Goal: Transaction & Acquisition: Purchase product/service

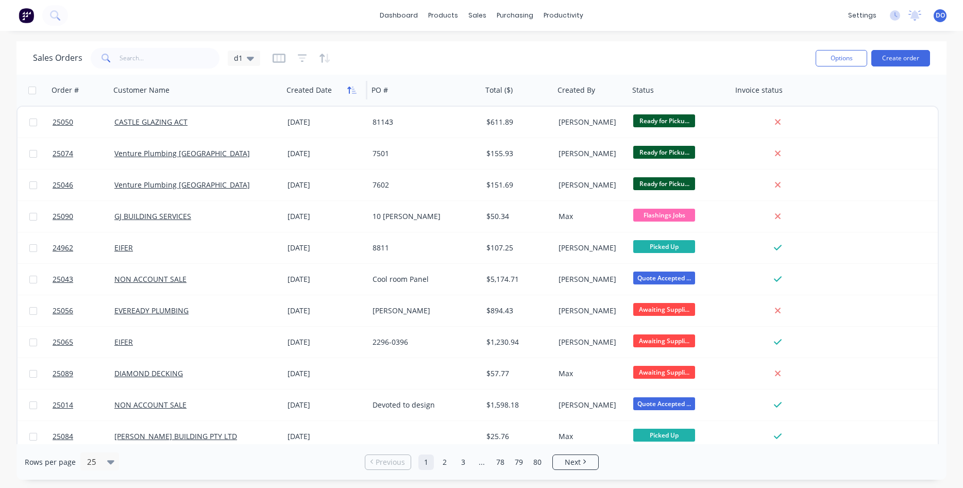
click at [350, 90] on icon "button" at bounding box center [349, 90] width 4 height 7
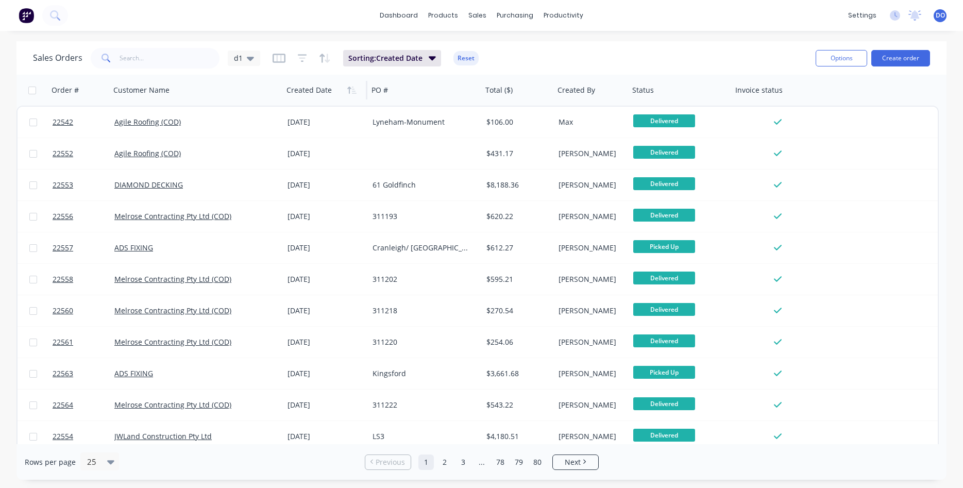
click at [350, 90] on icon "button" at bounding box center [349, 90] width 4 height 7
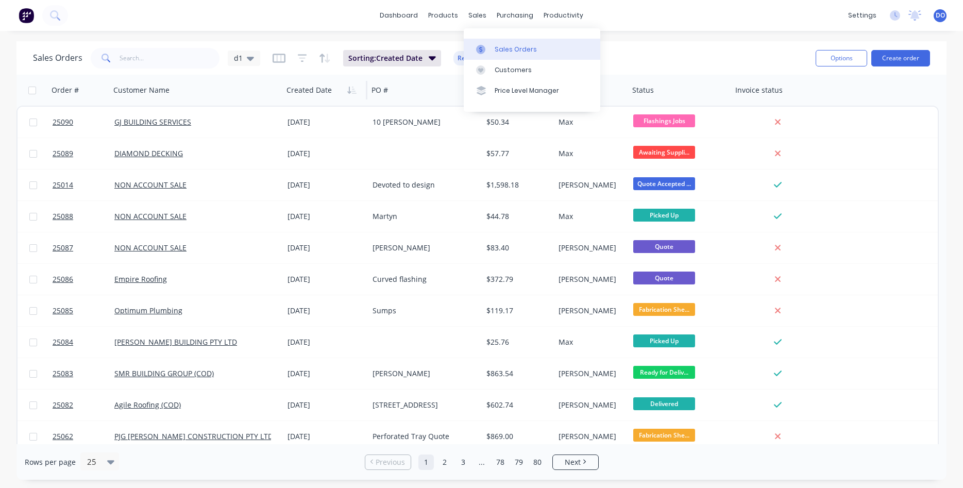
click at [503, 49] on div "Sales Orders" at bounding box center [516, 49] width 42 height 9
click at [907, 59] on button "Create order" at bounding box center [901, 58] width 59 height 16
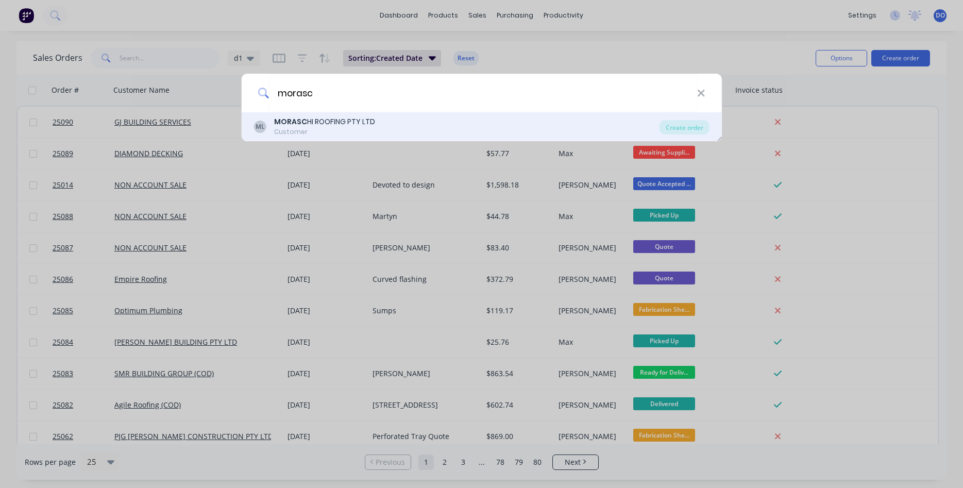
type input "morasc"
click at [298, 126] on b "MORASC" at bounding box center [290, 121] width 33 height 10
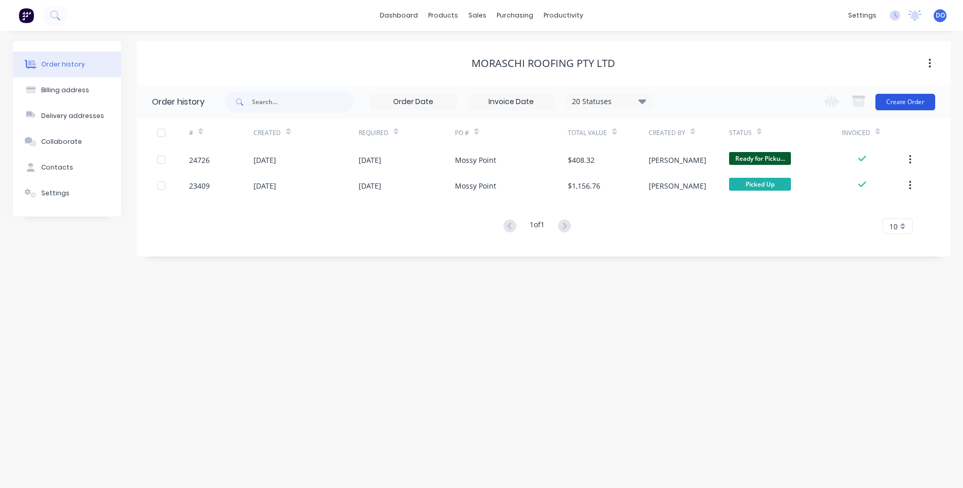
click at [910, 107] on button "Create Order" at bounding box center [906, 102] width 60 height 16
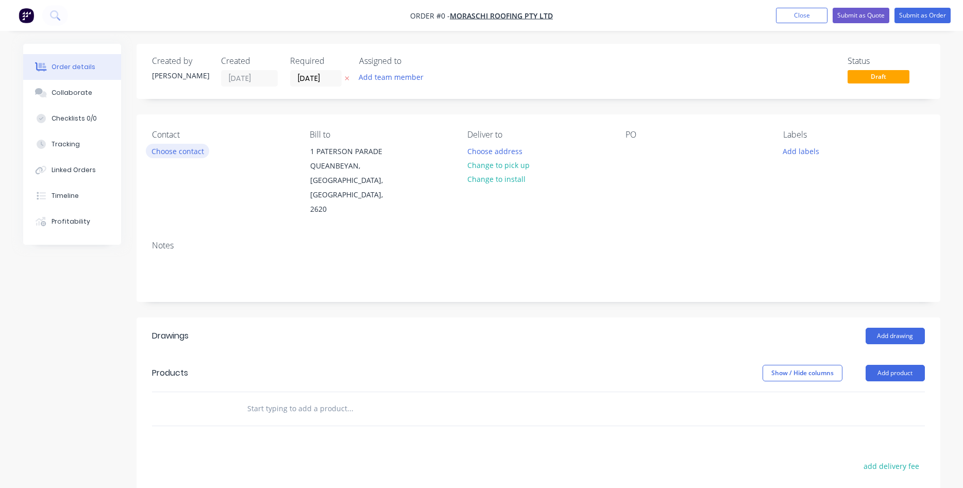
click at [175, 153] on button "Choose contact" at bounding box center [177, 151] width 63 height 14
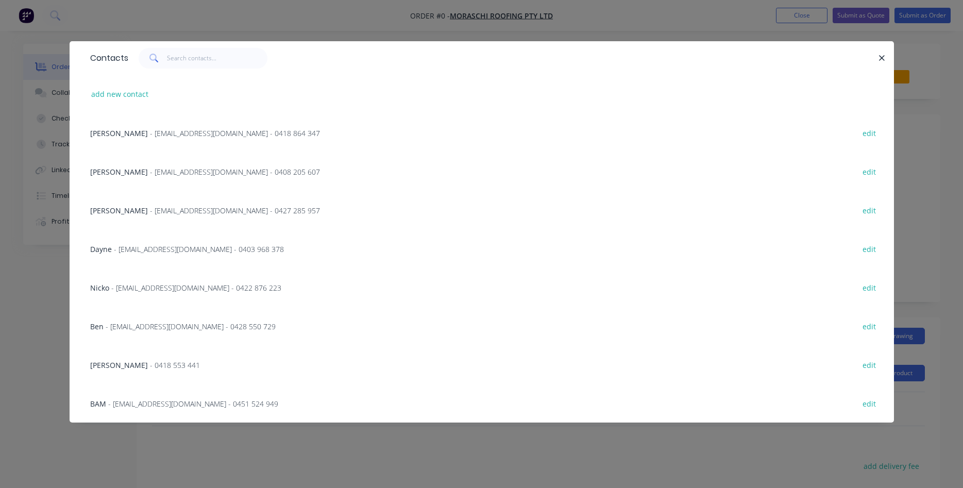
click at [181, 250] on span "- accounts@moraschiroofing.com.au - 0403 968 378" at bounding box center [199, 249] width 170 height 10
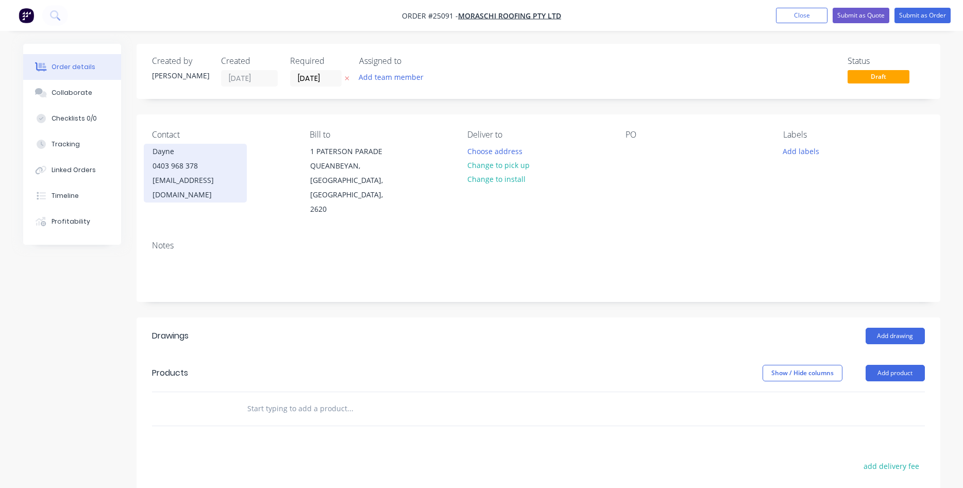
click at [188, 185] on div "accounts@moraschiroofing.com.au" at bounding box center [196, 187] width 86 height 29
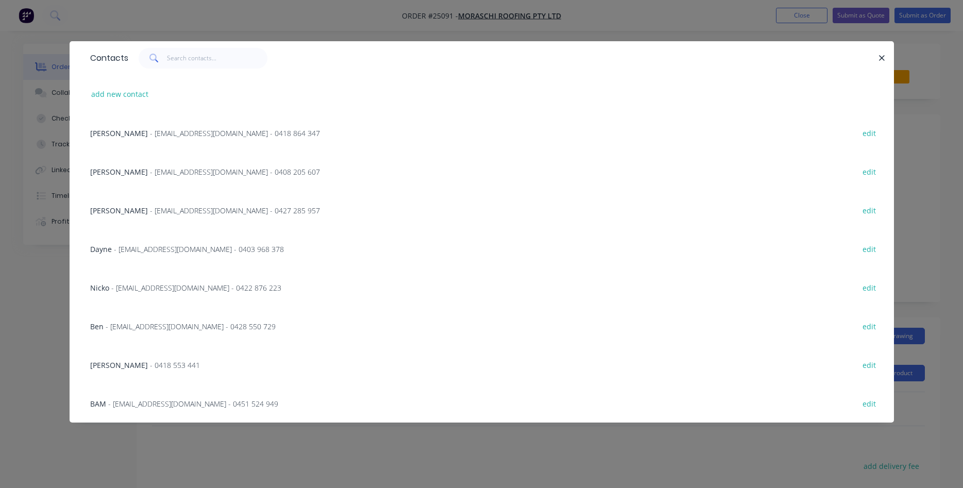
scroll to position [1, 0]
click at [171, 325] on span "- accounts@moraschiroofing.com.au - 0428 550 729" at bounding box center [191, 327] width 170 height 10
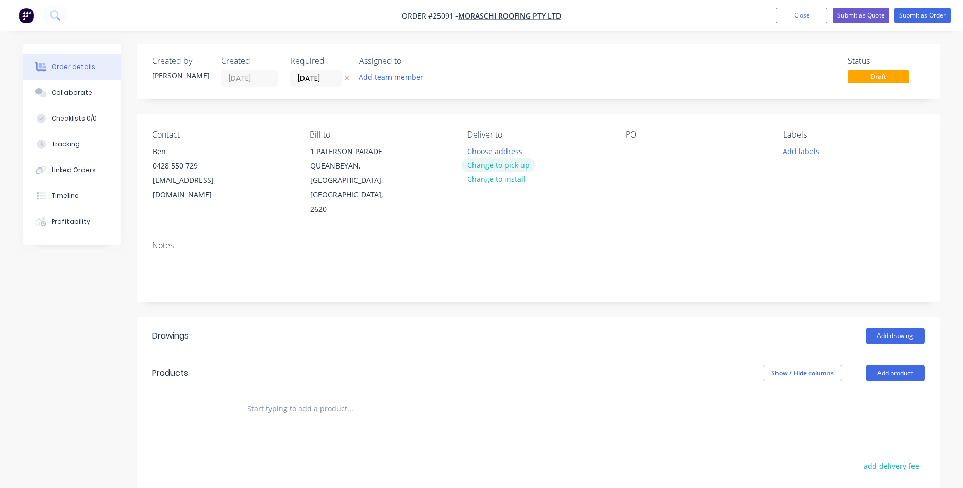
click at [496, 164] on button "Change to pick up" at bounding box center [498, 165] width 73 height 14
click at [639, 153] on div at bounding box center [634, 151] width 16 height 15
click at [907, 365] on button "Add product" at bounding box center [895, 373] width 59 height 16
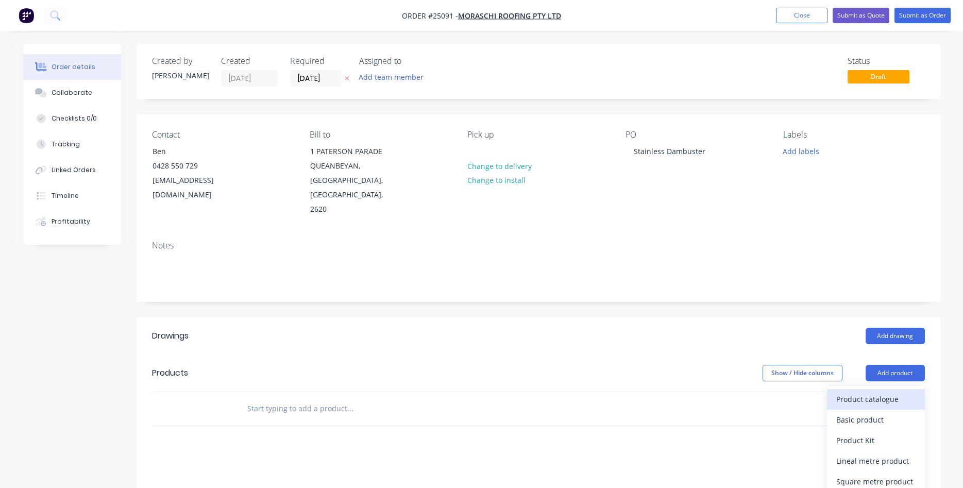
click at [875, 392] on div "Product catalogue" at bounding box center [876, 399] width 79 height 15
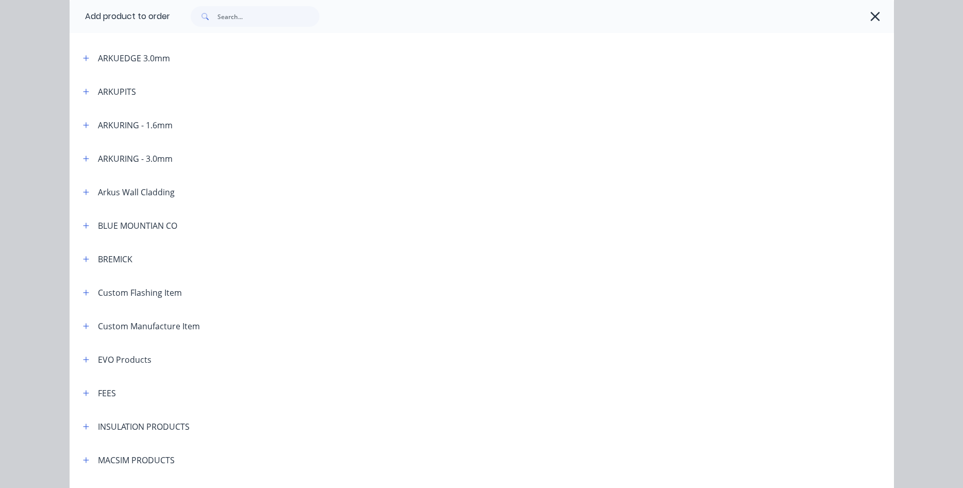
scroll to position [353, 0]
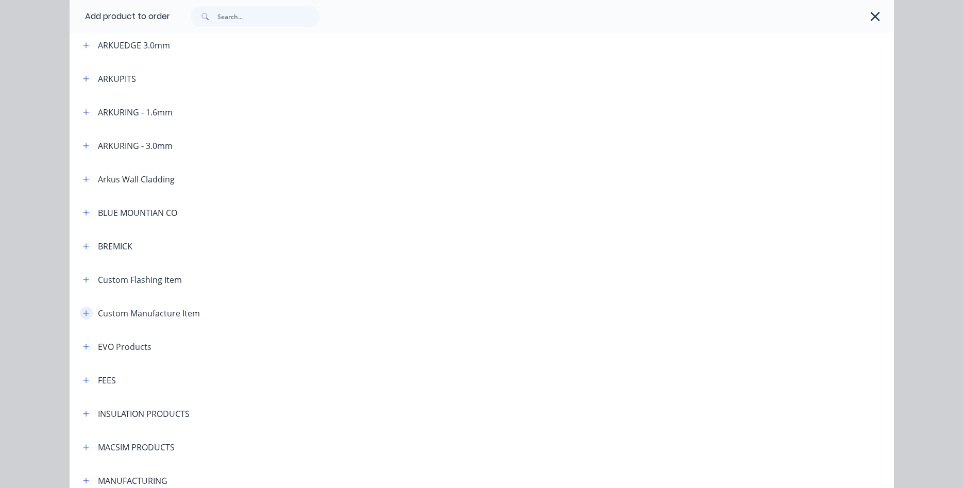
click at [89, 312] on icon "button" at bounding box center [86, 313] width 6 height 7
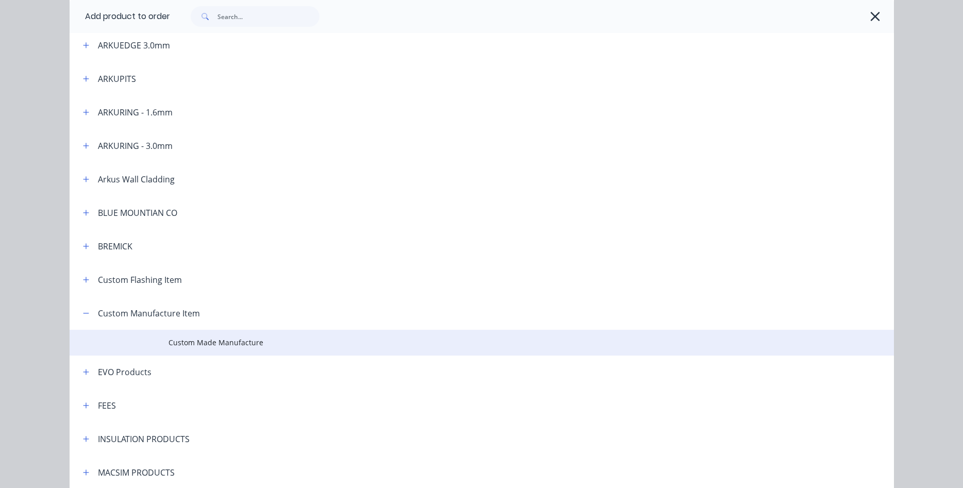
click at [210, 342] on span "Custom Made Manufacture" at bounding box center [459, 342] width 580 height 11
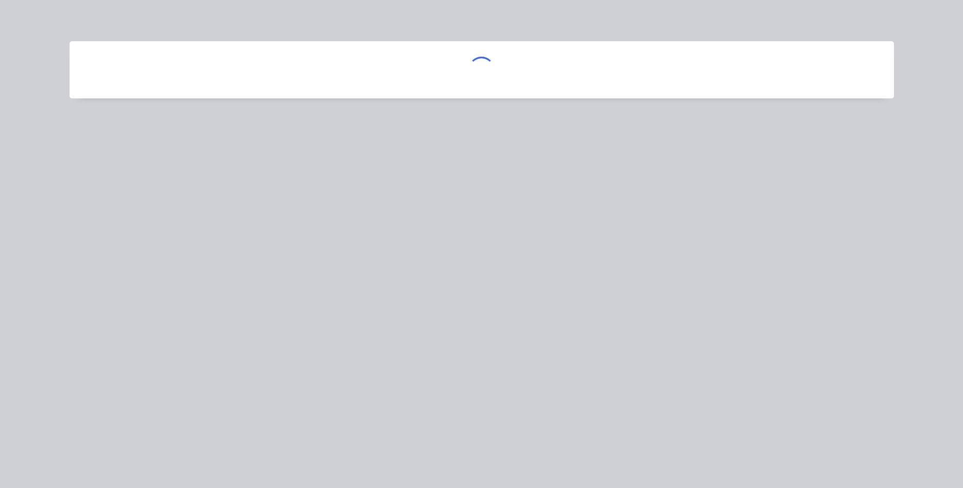
scroll to position [0, 0]
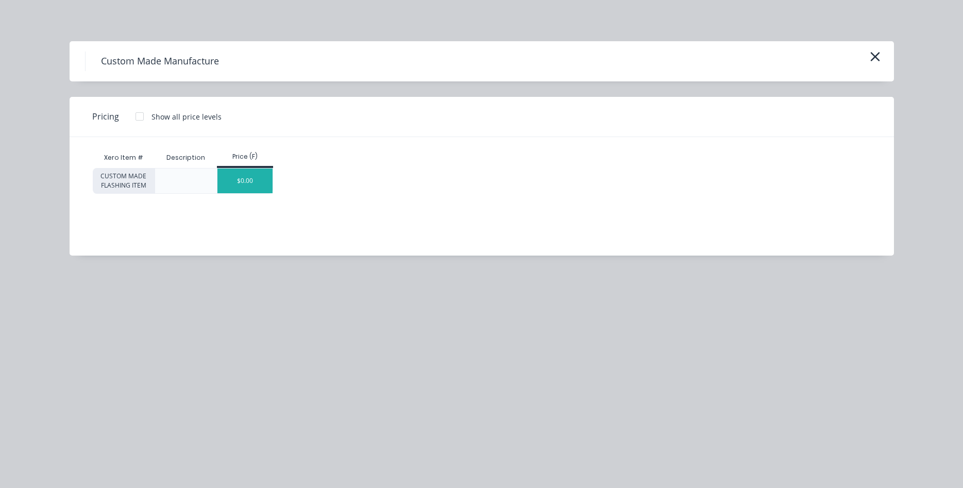
click at [255, 176] on div "$0.00" at bounding box center [245, 181] width 55 height 25
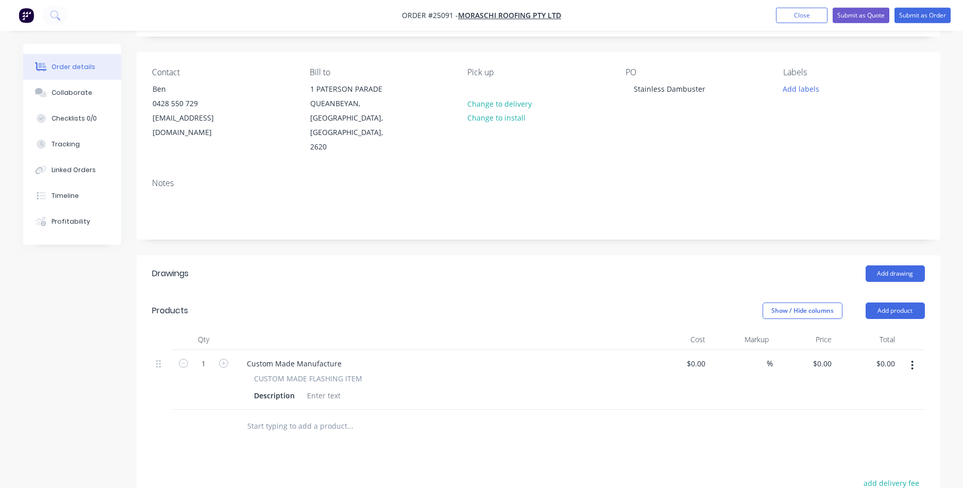
scroll to position [158, 0]
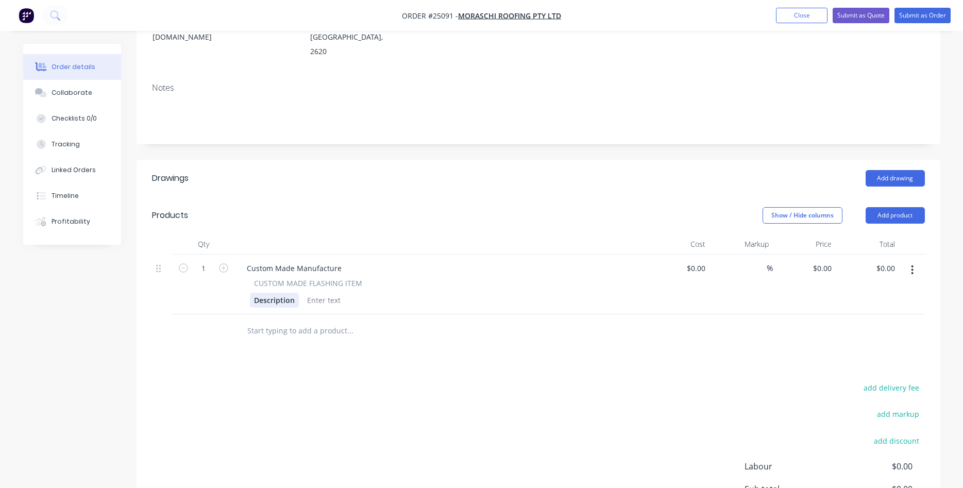
click at [281, 293] on div "Description" at bounding box center [274, 300] width 49 height 15
drag, startPoint x: 298, startPoint y: 282, endPoint x: 210, endPoint y: 278, distance: 87.8
click at [250, 293] on div "Description" at bounding box center [274, 300] width 49 height 15
drag, startPoint x: 244, startPoint y: 254, endPoint x: 343, endPoint y: 252, distance: 99.0
click at [343, 261] on div "Custom Made Manufacture" at bounding box center [294, 268] width 111 height 15
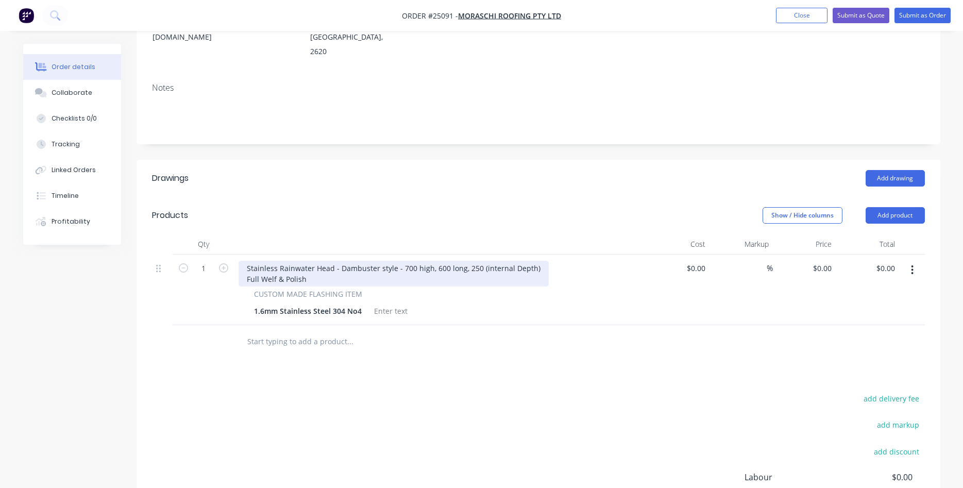
click at [277, 266] on div "Stainless Rainwater Head - Dambuster style - 700 high, 600 long, 250 (internal …" at bounding box center [394, 274] width 310 height 26
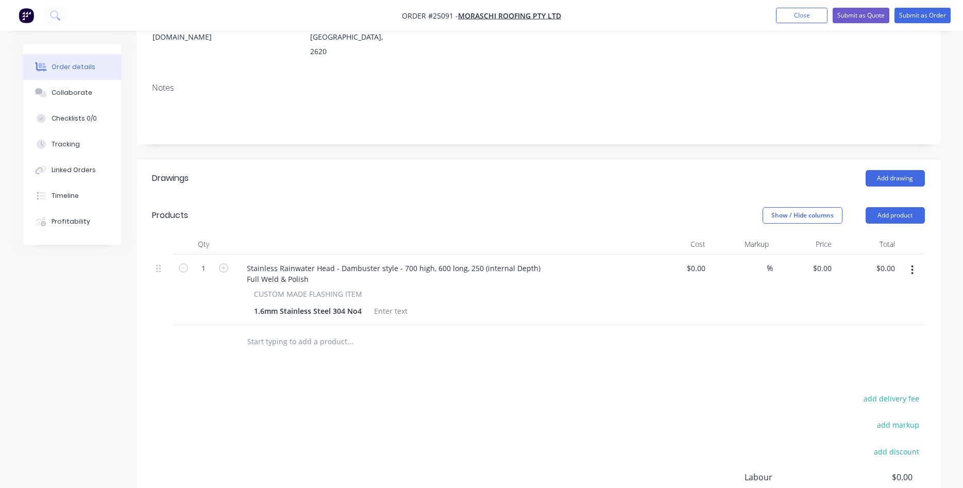
click at [911, 261] on button "button" at bounding box center [913, 270] width 24 height 19
click at [881, 310] on div "Duplicate" at bounding box center [876, 317] width 79 height 15
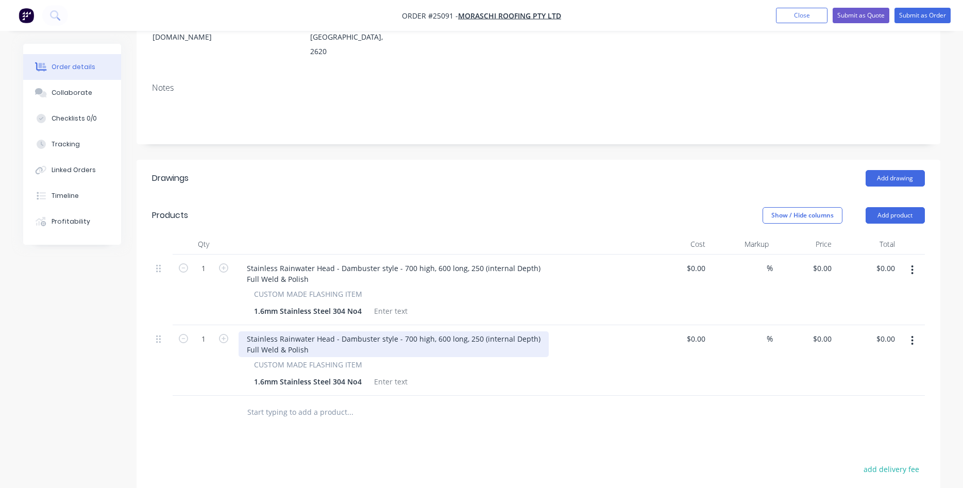
click at [406, 331] on div "Stainless Rainwater Head - Dambuster style - 700 high, 600 long, 250 (internal …" at bounding box center [394, 344] width 310 height 26
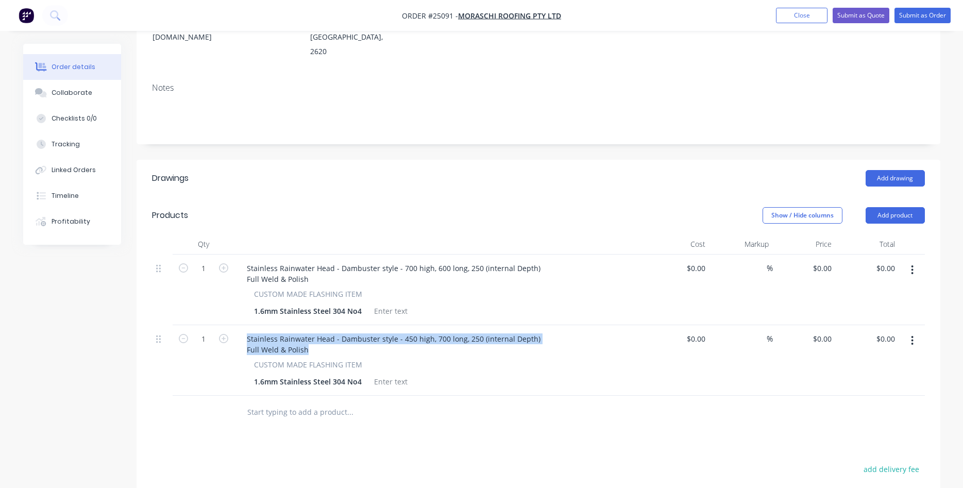
click at [631, 332] on div "Stainless Rainwater Head - Dambuster style - 450 high, 700 long, 250 (internal …" at bounding box center [441, 344] width 404 height 26
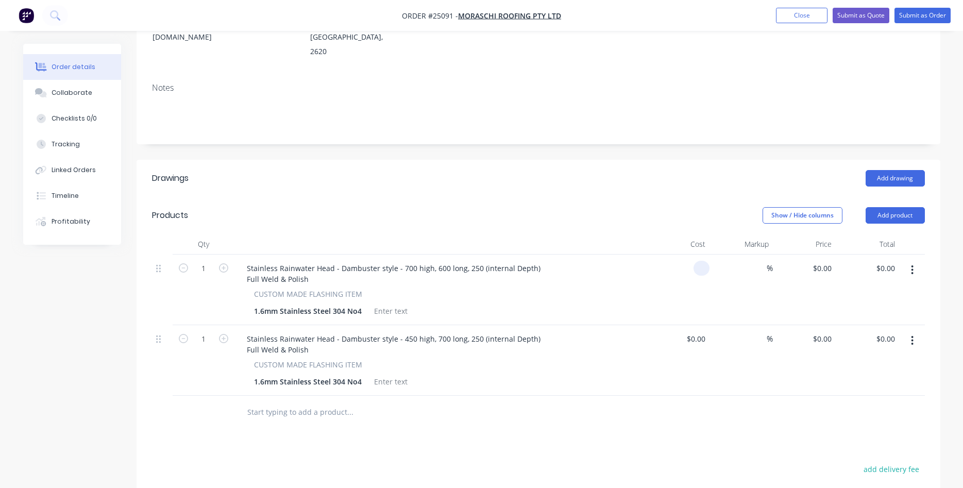
click at [708, 261] on input at bounding box center [704, 268] width 12 height 15
type input "$1,042.60"
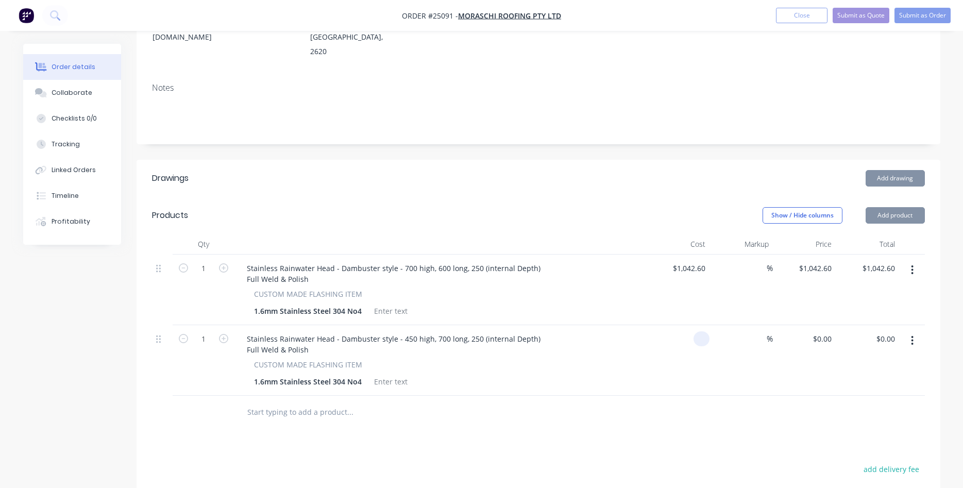
click at [698, 331] on input at bounding box center [704, 338] width 12 height 15
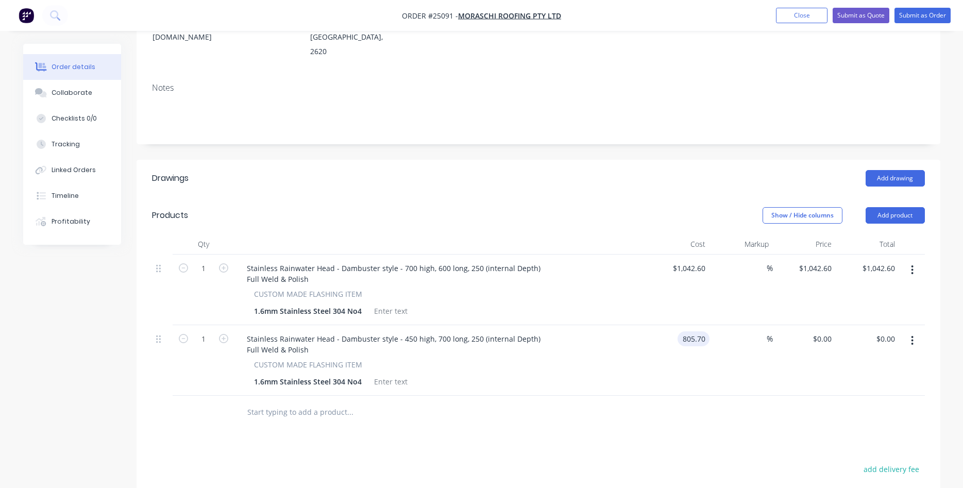
type input "$805.70"
click at [625, 359] on div "CUSTOM MADE FLASHING ITEM" at bounding box center [440, 364] width 373 height 11
click at [858, 15] on button "Submit as Quote" at bounding box center [861, 15] width 57 height 15
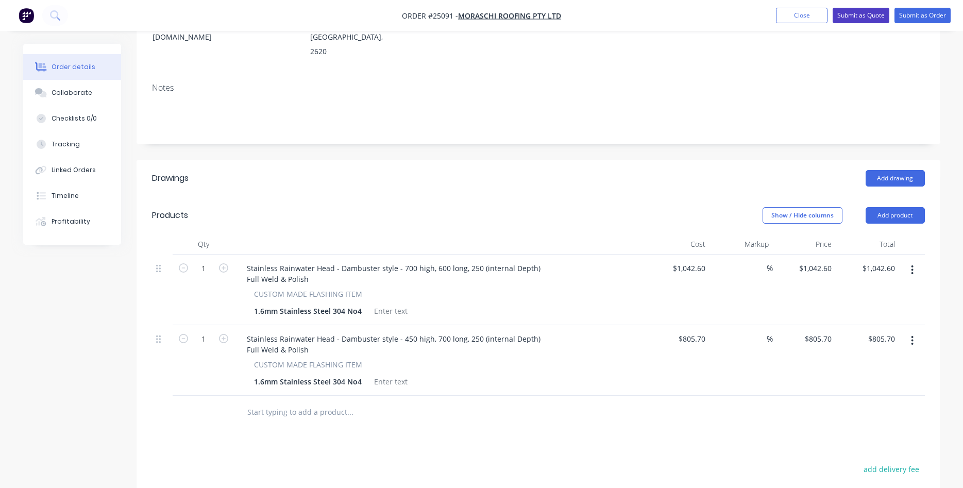
scroll to position [0, 0]
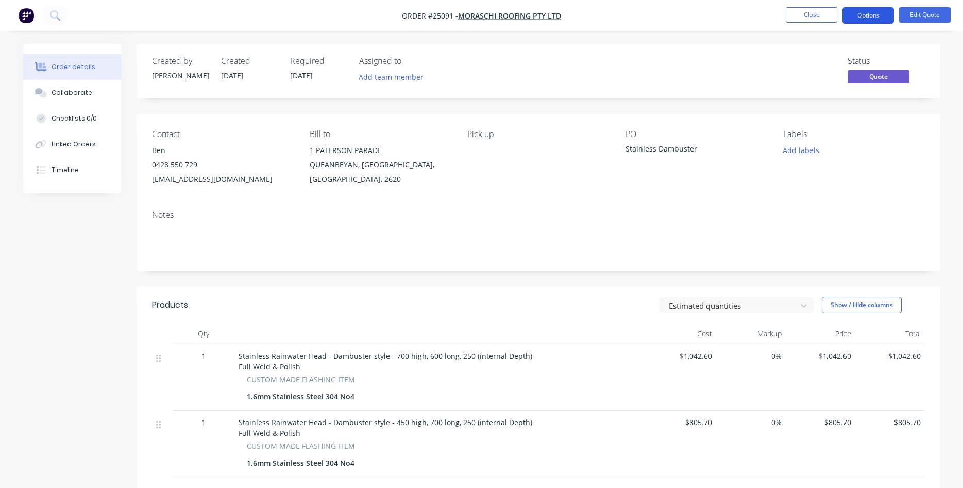
click at [875, 18] on button "Options" at bounding box center [869, 15] width 52 height 16
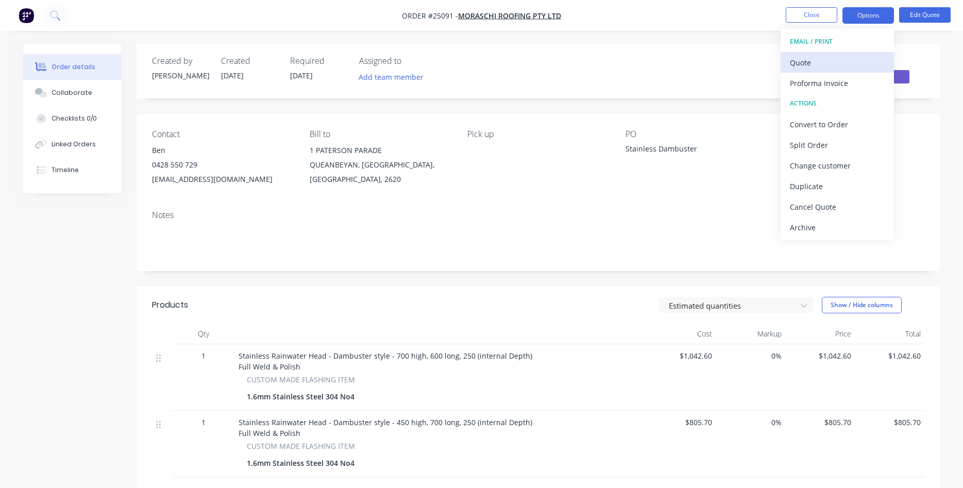
click at [812, 63] on div "Quote" at bounding box center [837, 62] width 95 height 15
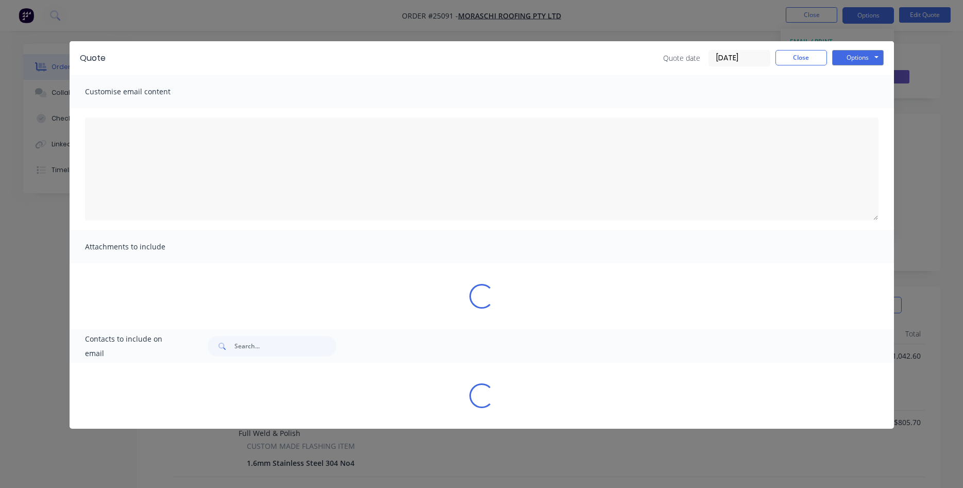
type textarea "Thank you for considering Arkus Industries Pty Ltd for your project. We are com…"
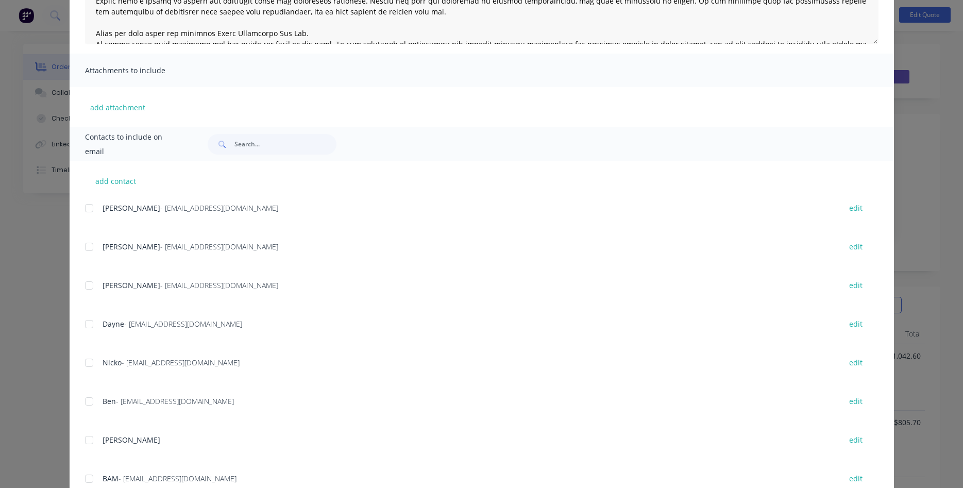
scroll to position [213, 0]
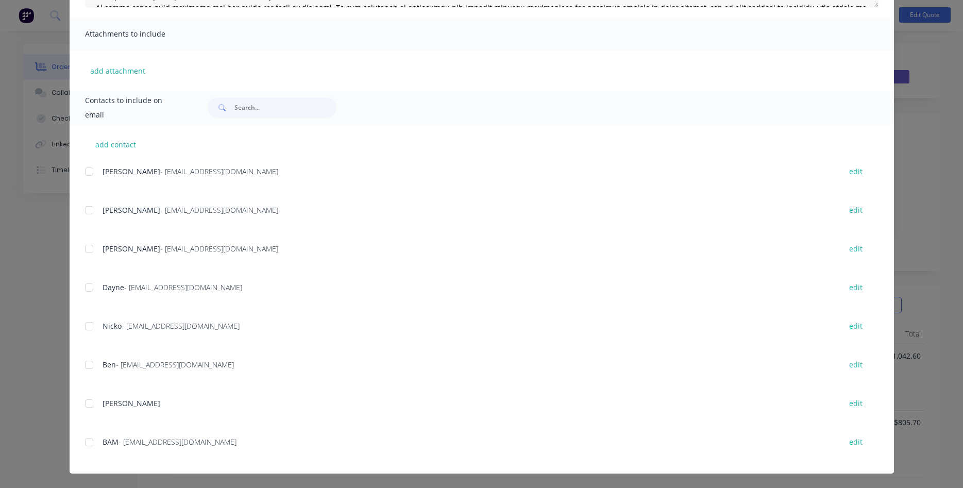
click at [90, 367] on div at bounding box center [89, 365] width 21 height 21
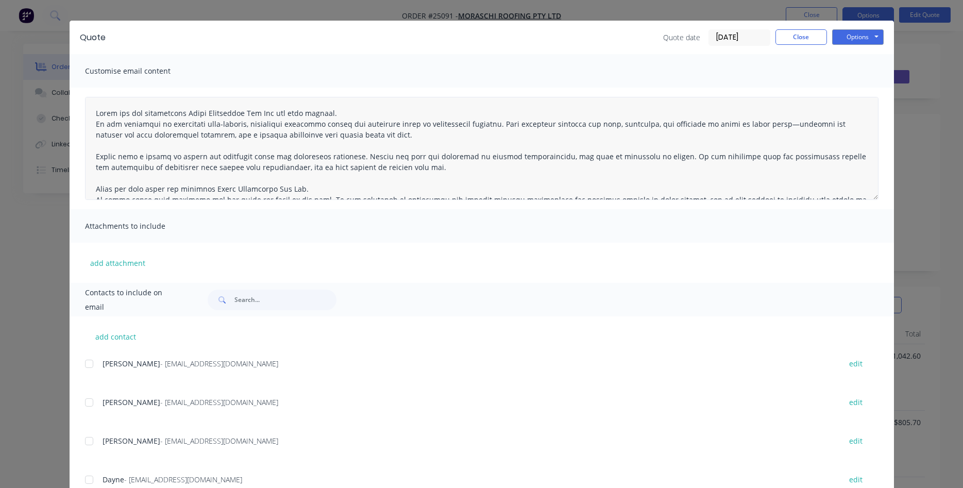
scroll to position [0, 0]
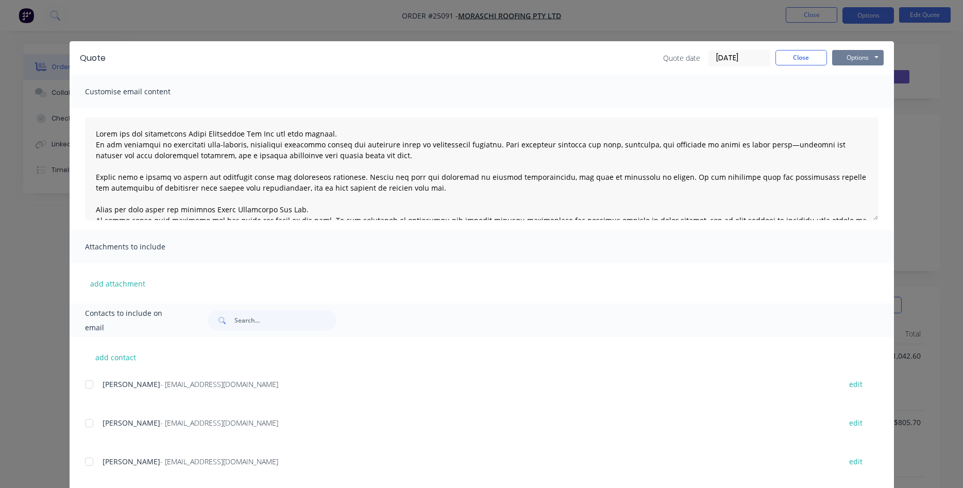
click at [857, 62] on button "Options" at bounding box center [858, 57] width 52 height 15
click at [860, 114] on button "Email" at bounding box center [865, 110] width 66 height 17
click at [812, 54] on button "Close" at bounding box center [802, 57] width 52 height 15
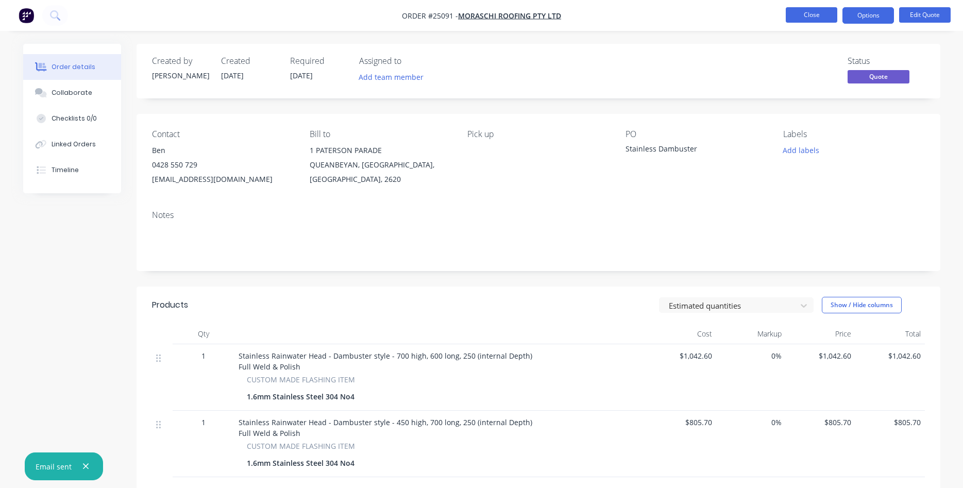
click at [813, 16] on button "Close" at bounding box center [812, 14] width 52 height 15
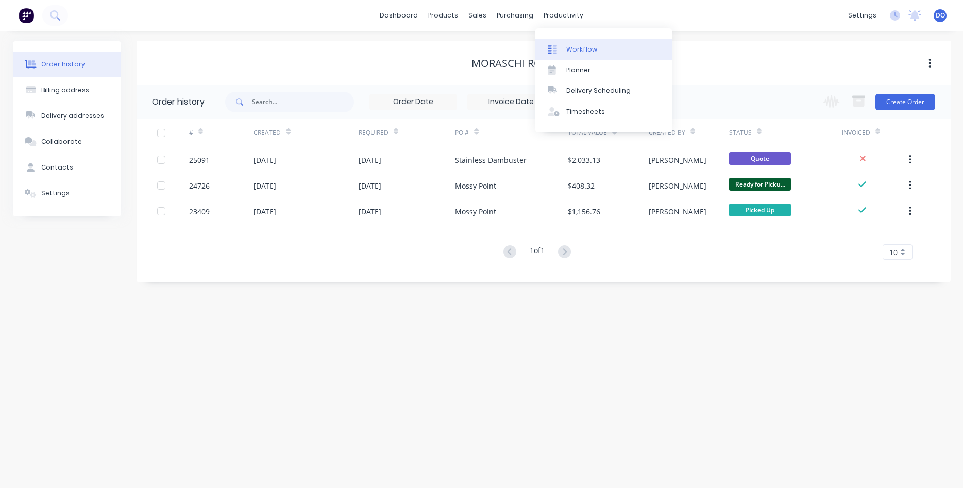
click at [576, 49] on div "Workflow" at bounding box center [582, 49] width 31 height 9
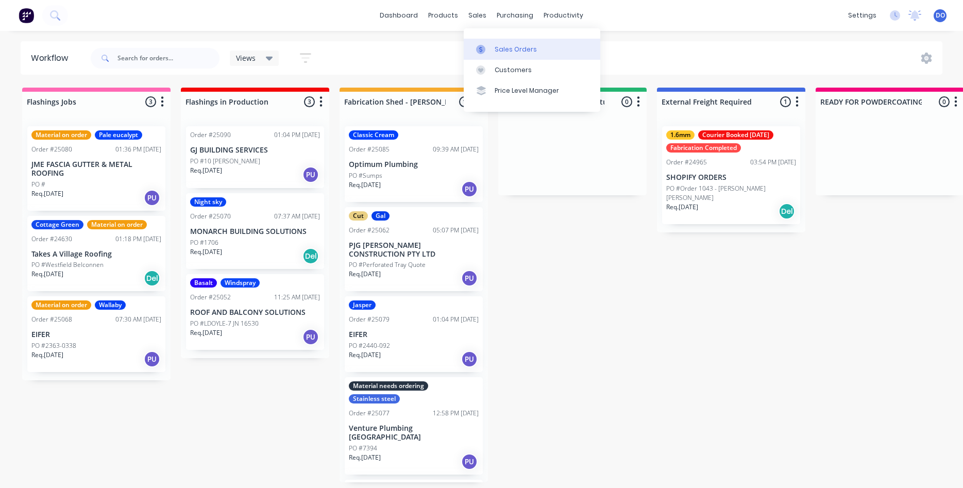
click at [495, 43] on link "Sales Orders" at bounding box center [532, 49] width 137 height 21
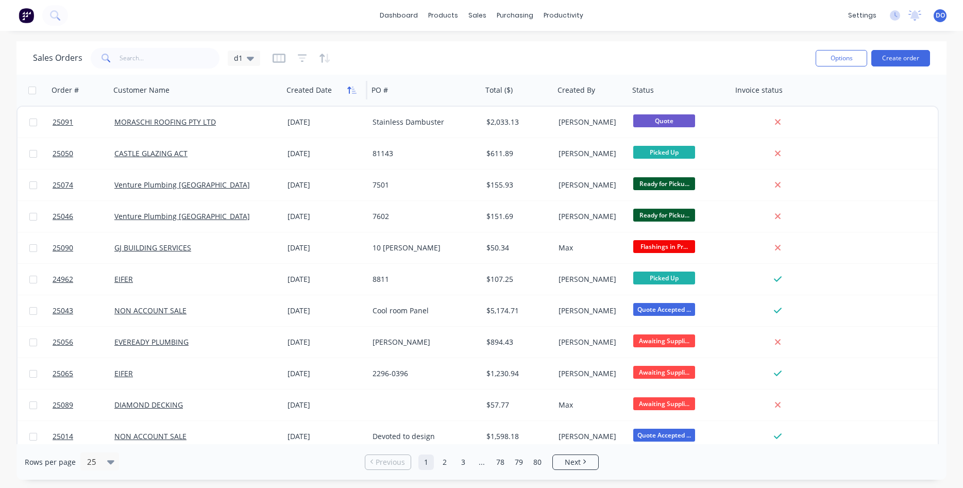
click at [352, 91] on icon "button" at bounding box center [351, 90] width 9 height 8
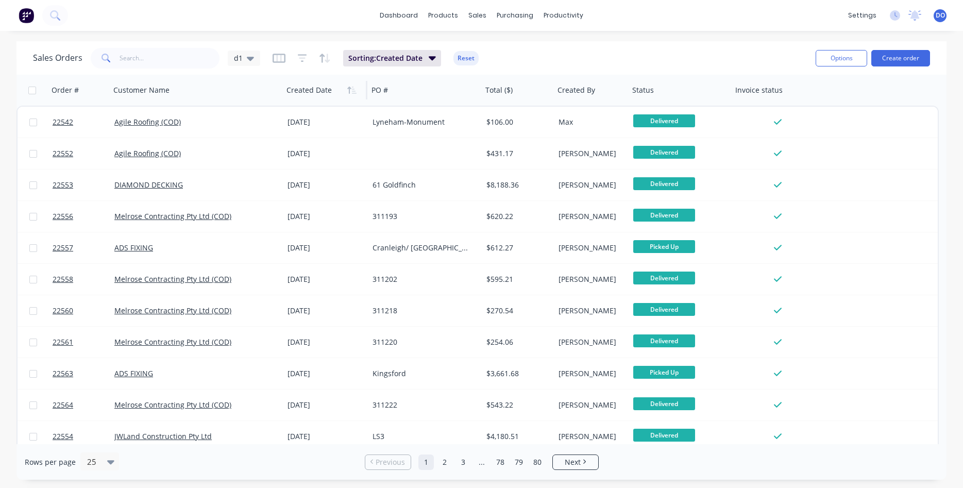
click at [352, 91] on icon "button" at bounding box center [351, 90] width 9 height 8
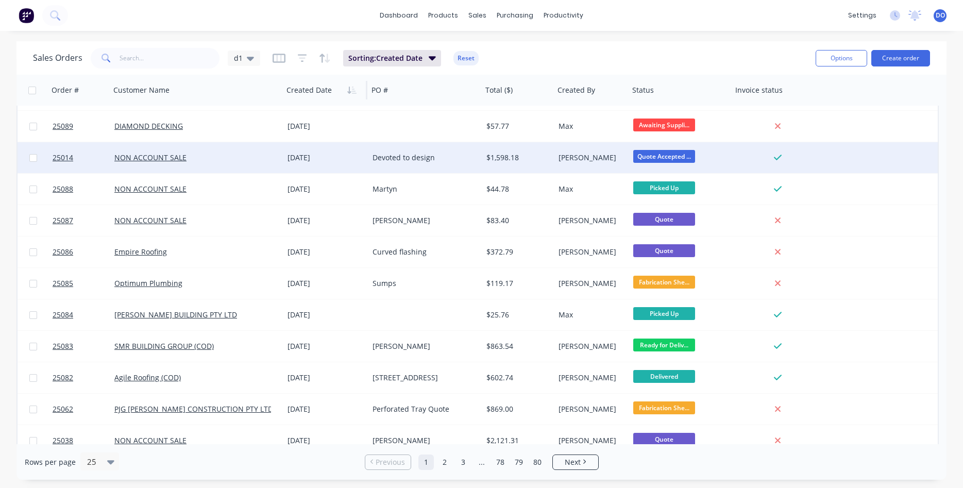
scroll to position [118, 0]
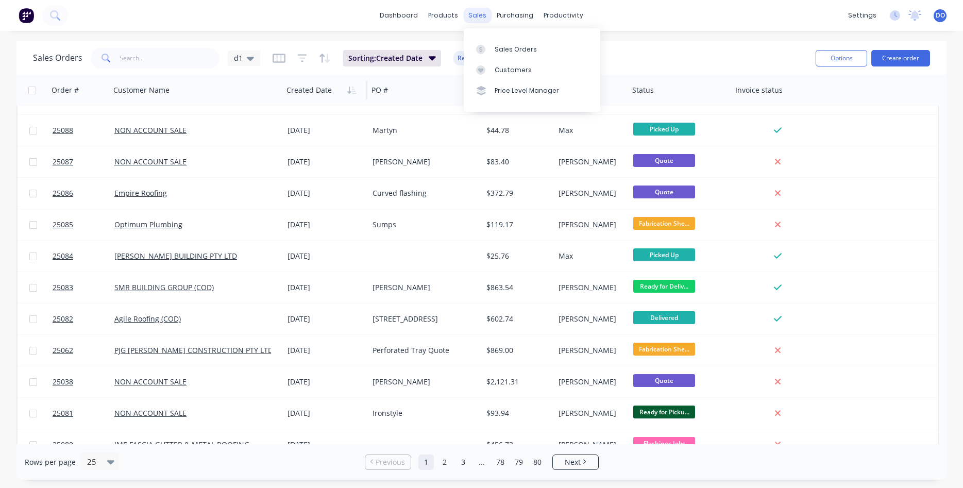
click at [479, 14] on div "sales" at bounding box center [477, 15] width 28 height 15
click at [507, 53] on div "Sales Orders" at bounding box center [516, 49] width 42 height 9
click at [904, 60] on button "Create order" at bounding box center [901, 58] width 59 height 16
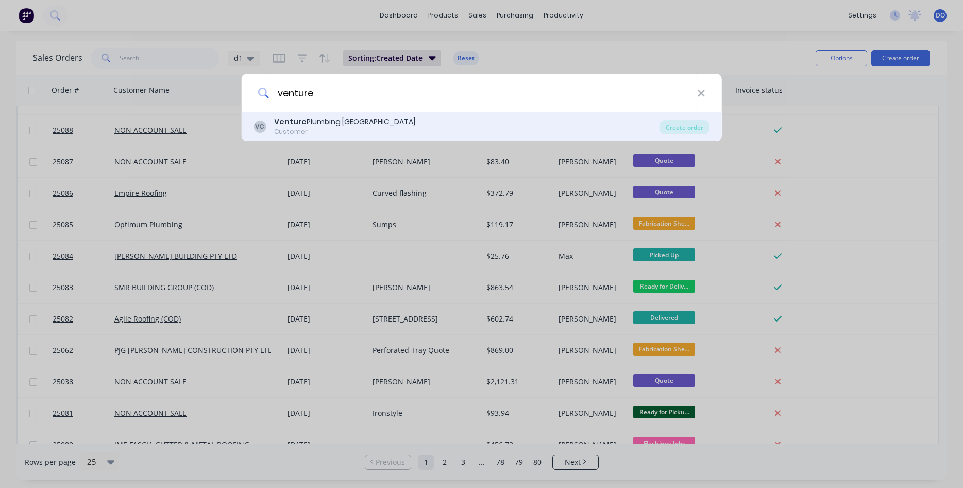
type input "venture"
click at [299, 123] on b "Venture" at bounding box center [290, 121] width 32 height 10
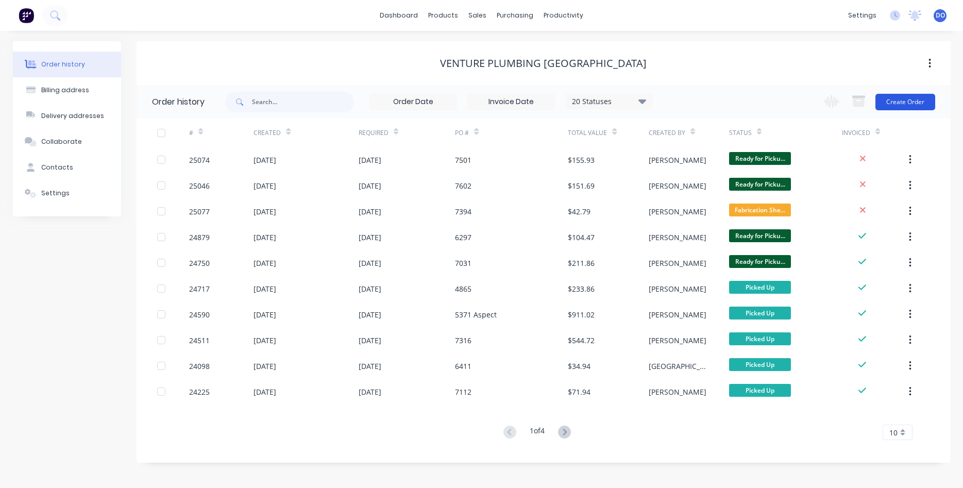
click at [901, 105] on button "Create Order" at bounding box center [906, 102] width 60 height 16
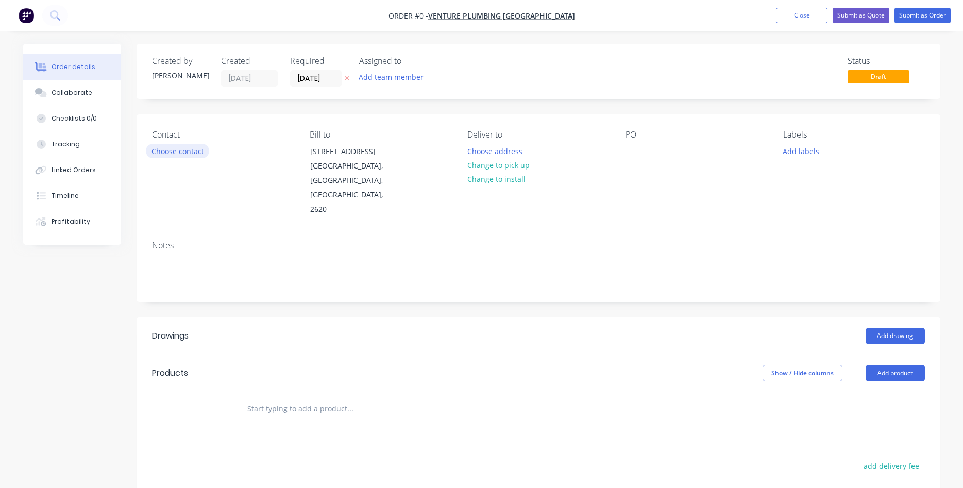
click at [185, 154] on button "Choose contact" at bounding box center [177, 151] width 63 height 14
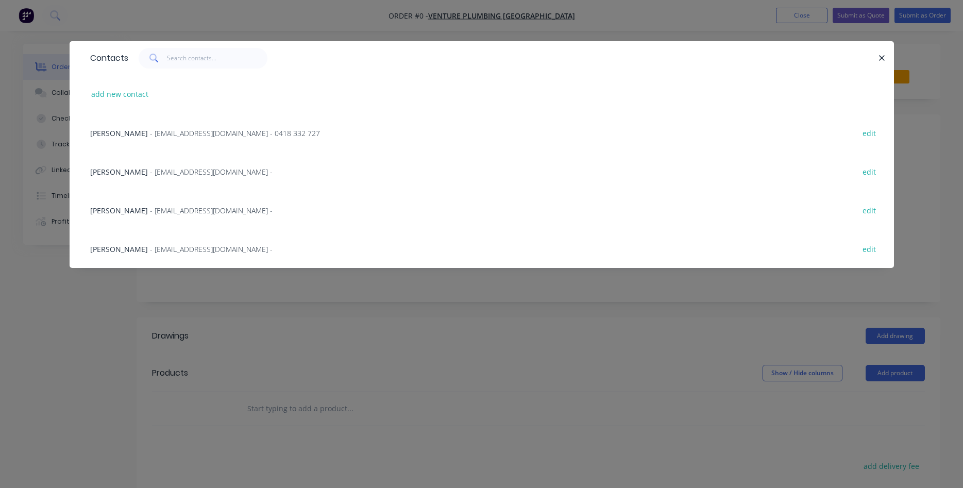
click at [150, 171] on span "- office@venturecbr.com.au -" at bounding box center [211, 172] width 123 height 10
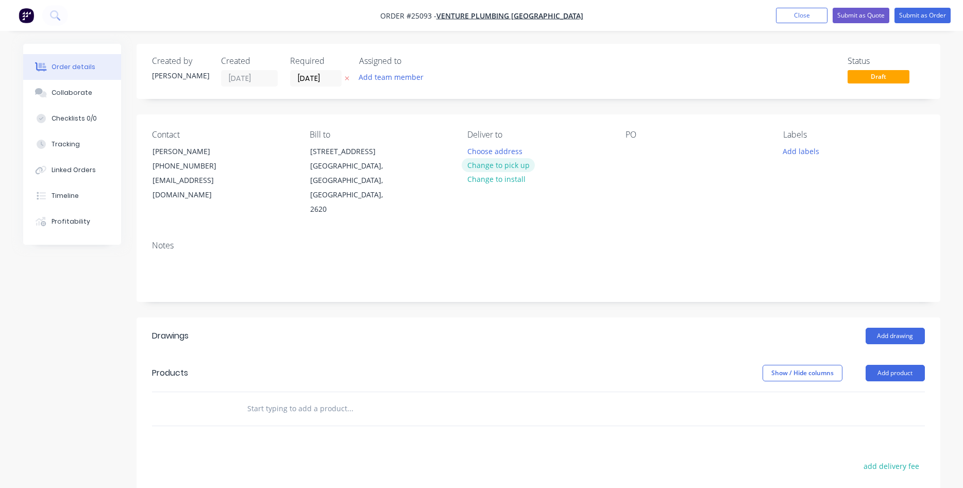
click at [503, 162] on button "Change to pick up" at bounding box center [498, 165] width 73 height 14
click at [634, 148] on div at bounding box center [634, 151] width 16 height 15
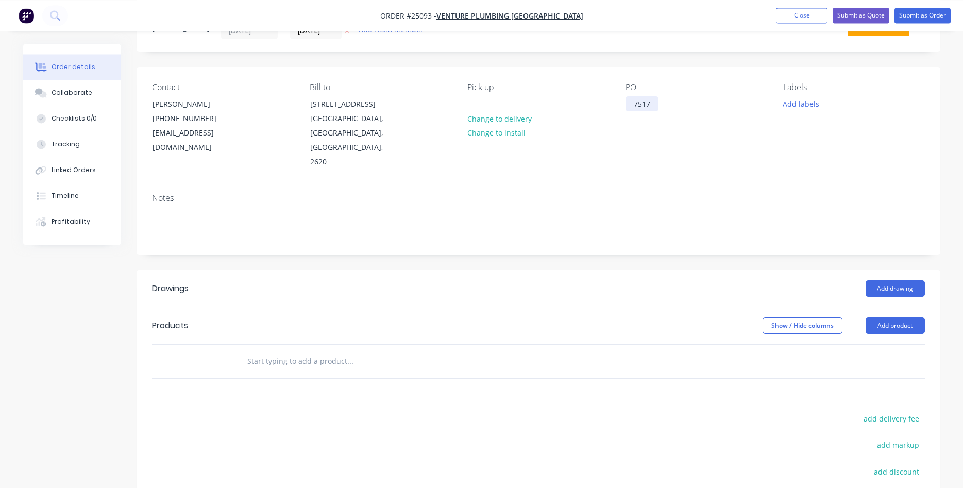
scroll to position [105, 0]
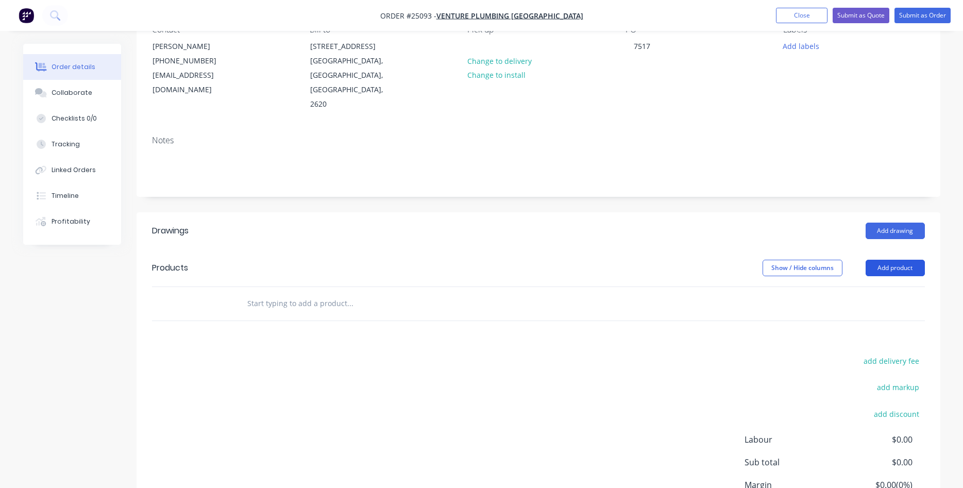
click at [889, 260] on button "Add product" at bounding box center [895, 268] width 59 height 16
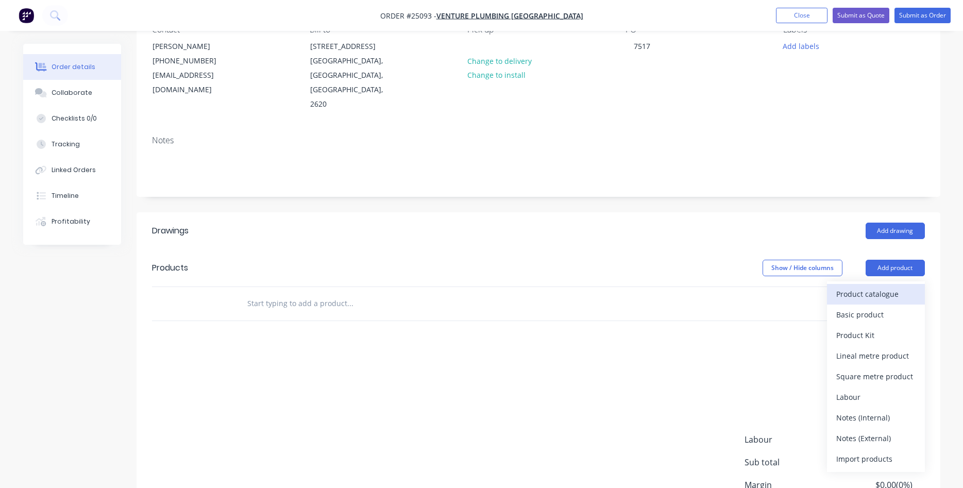
click at [868, 287] on div "Product catalogue" at bounding box center [876, 294] width 79 height 15
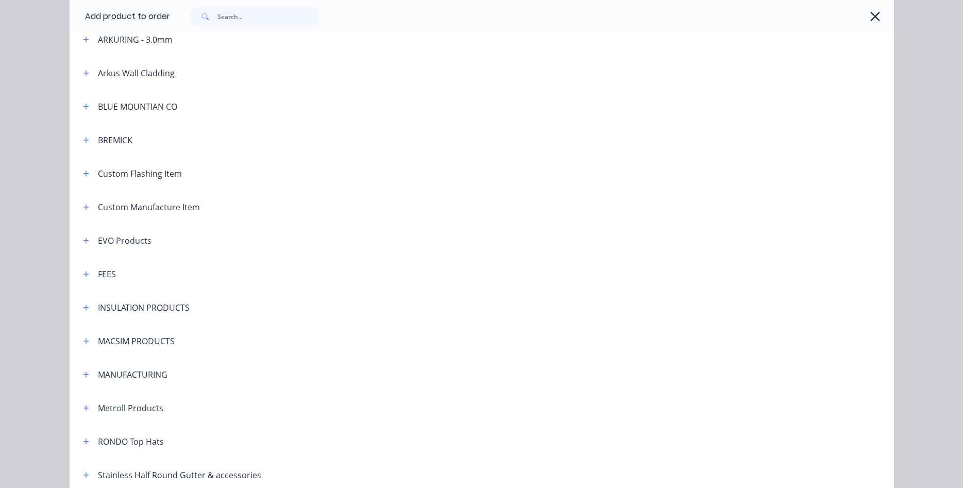
scroll to position [588, 0]
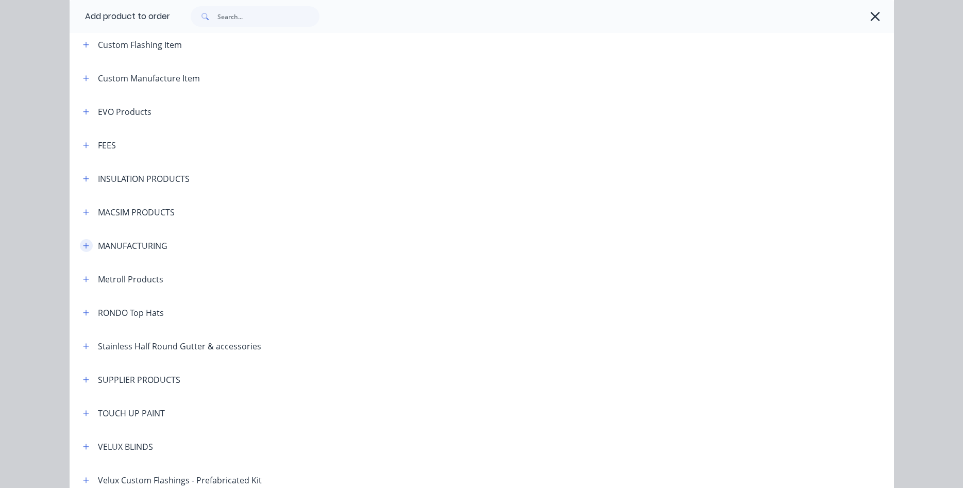
click at [89, 249] on icon "button" at bounding box center [86, 245] width 6 height 7
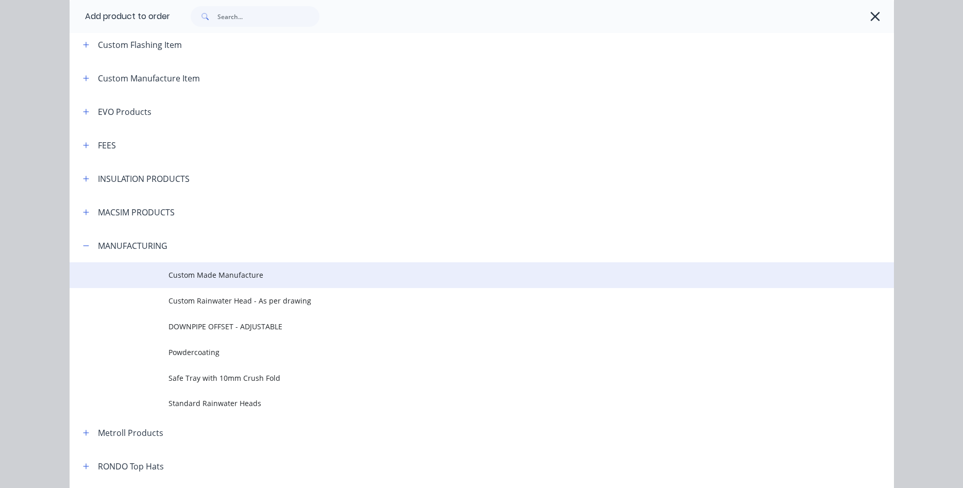
click at [218, 277] on span "Custom Made Manufacture" at bounding box center [459, 275] width 580 height 11
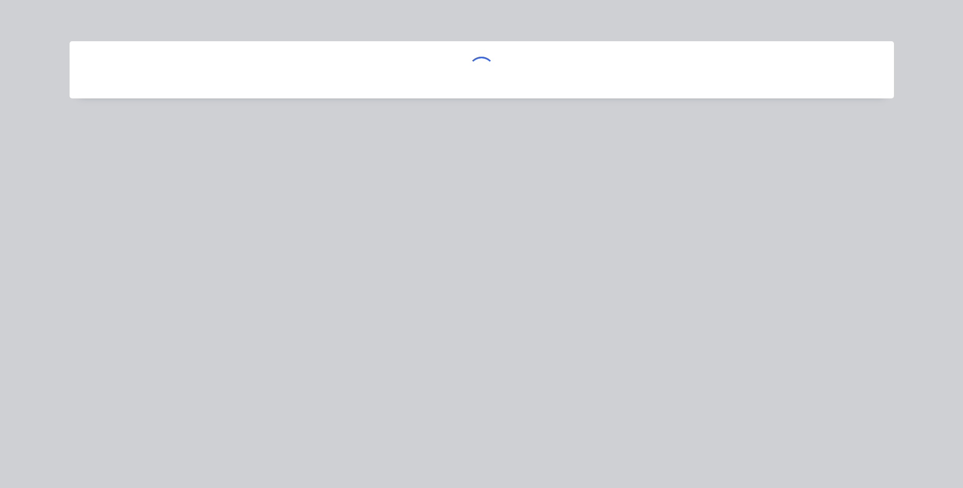
scroll to position [0, 0]
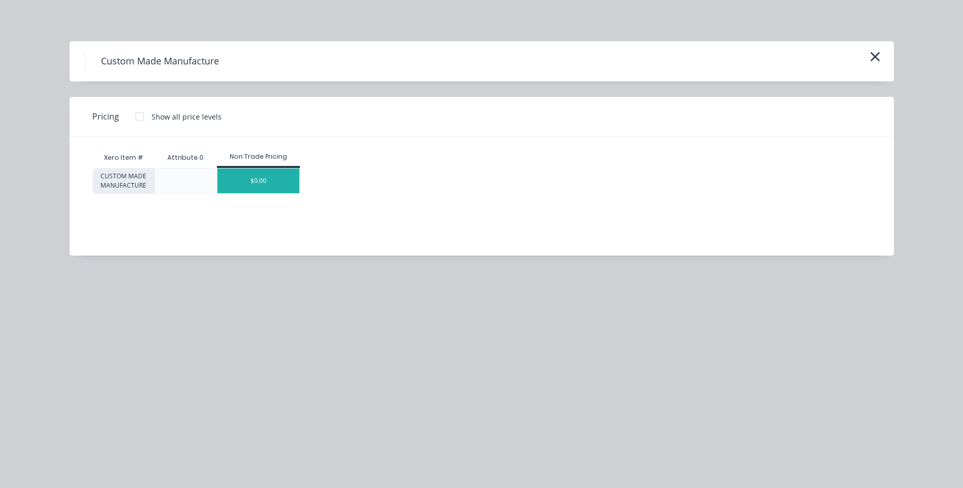
click at [264, 180] on div "$0.00" at bounding box center [259, 181] width 82 height 25
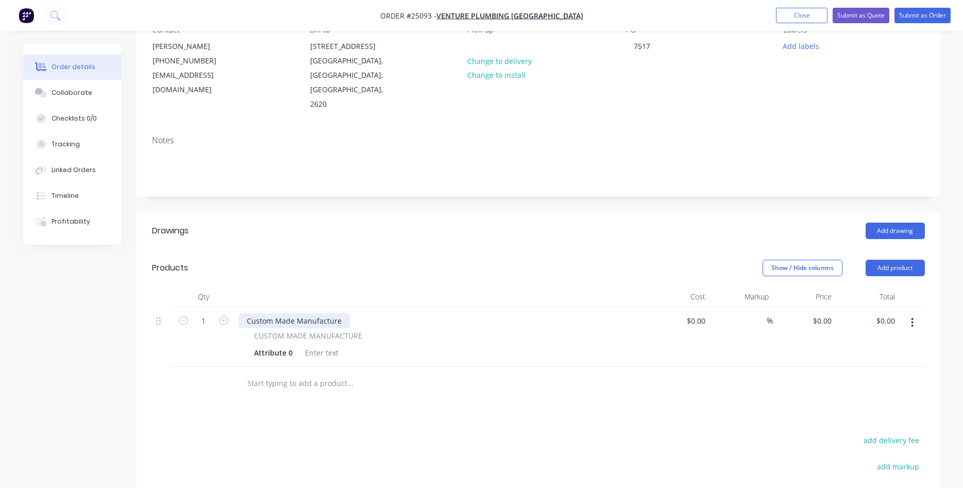
click at [276, 313] on div "Custom Made Manufacture" at bounding box center [294, 320] width 111 height 15
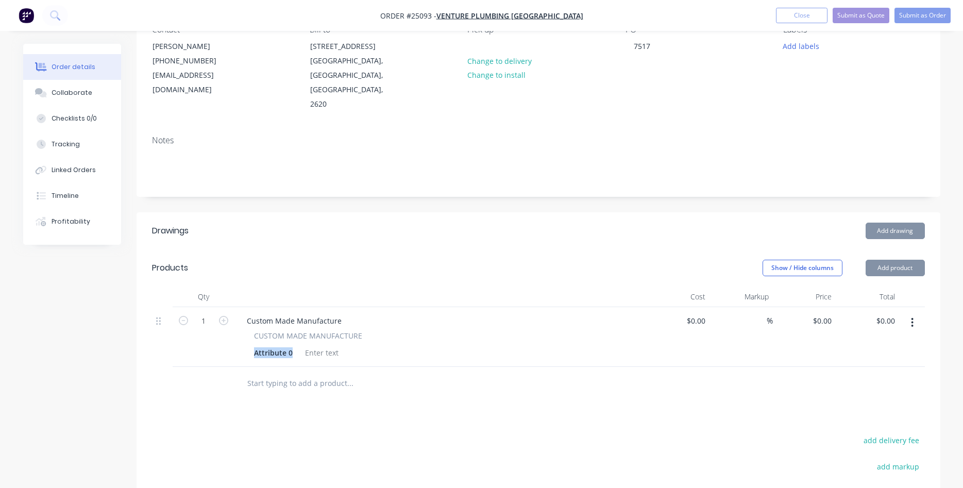
drag, startPoint x: 295, startPoint y: 325, endPoint x: 232, endPoint y: 327, distance: 62.9
click at [250, 345] on div "Attribute 0" at bounding box center [273, 352] width 47 height 15
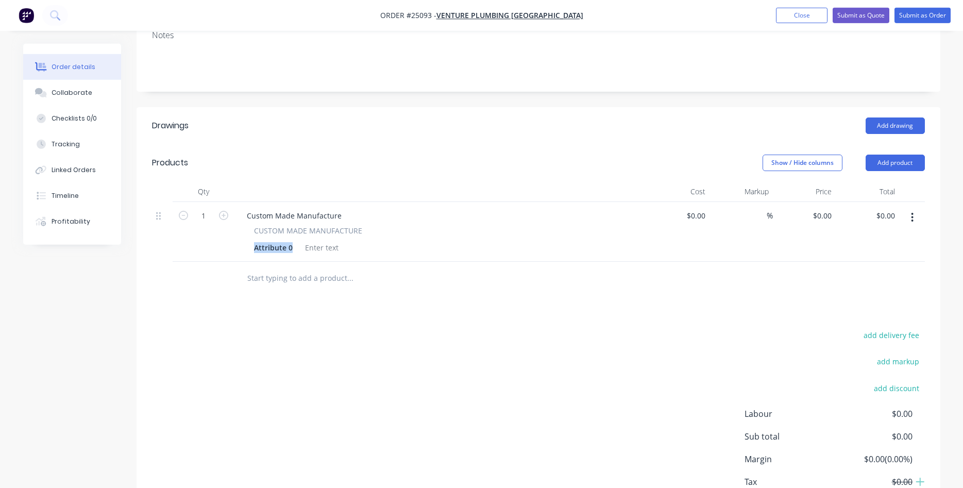
scroll to position [252, 0]
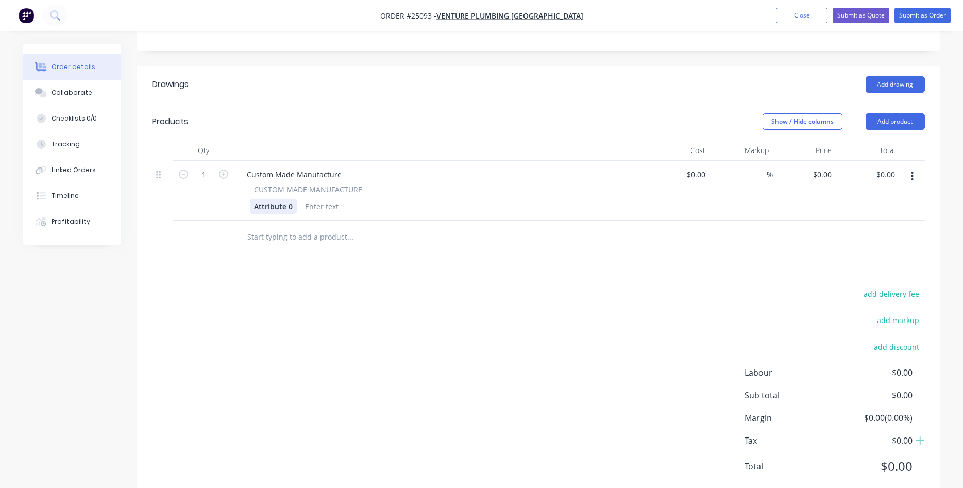
click at [294, 199] on div "Attribute 0" at bounding box center [273, 206] width 47 height 15
drag, startPoint x: 291, startPoint y: 177, endPoint x: 199, endPoint y: 164, distance: 92.2
click at [250, 199] on div "Attribute 0" at bounding box center [273, 206] width 47 height 15
click at [249, 167] on div "Custom Made Manufacture" at bounding box center [294, 174] width 111 height 15
drag, startPoint x: 341, startPoint y: 144, endPoint x: 248, endPoint y: 142, distance: 92.8
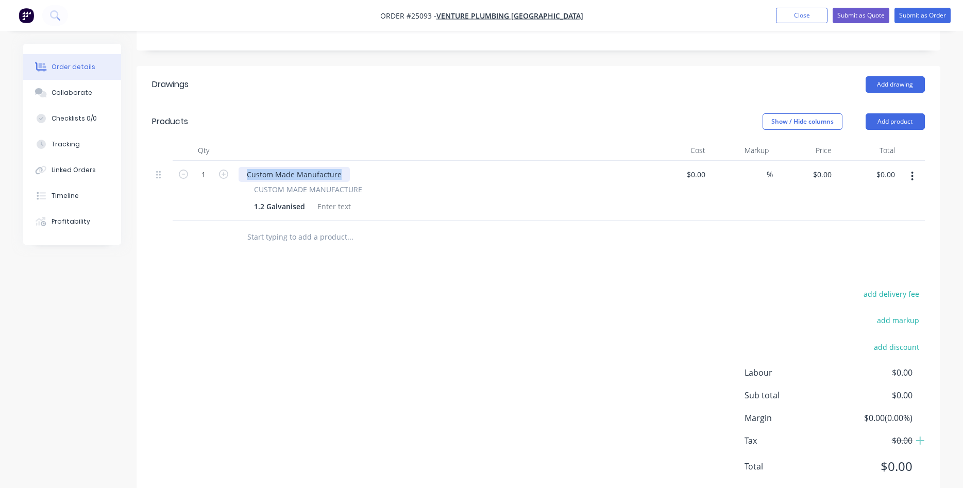
click at [248, 167] on div "Custom Made Manufacture" at bounding box center [294, 174] width 111 height 15
drag, startPoint x: 414, startPoint y: 143, endPoint x: 369, endPoint y: 145, distance: 45.4
click at [369, 167] on div "Safe Tray 800 x 600 with 50mm sides - c/f all sides" at bounding box center [334, 174] width 190 height 15
click at [477, 167] on div "Safe Tray 800 x 600 with 50mm sides with C/F" at bounding box center [441, 174] width 404 height 15
click at [709, 167] on input at bounding box center [704, 174] width 12 height 15
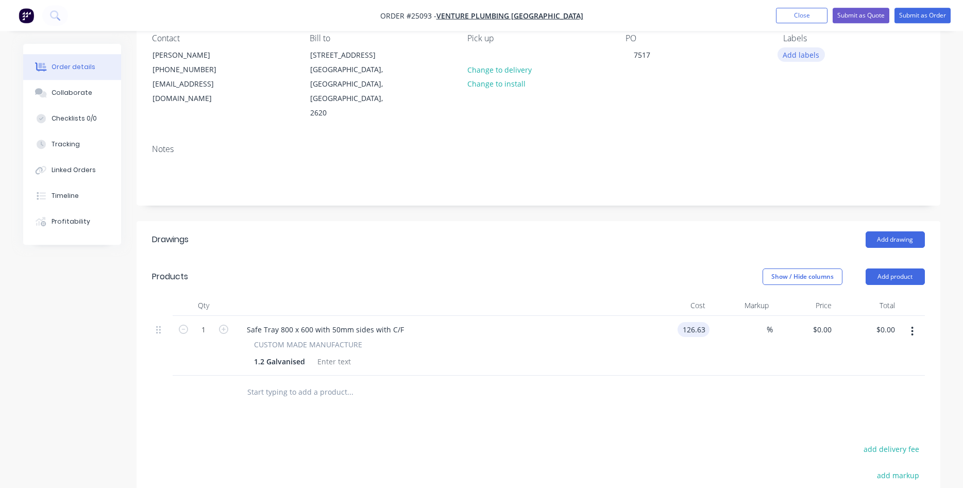
scroll to position [94, 0]
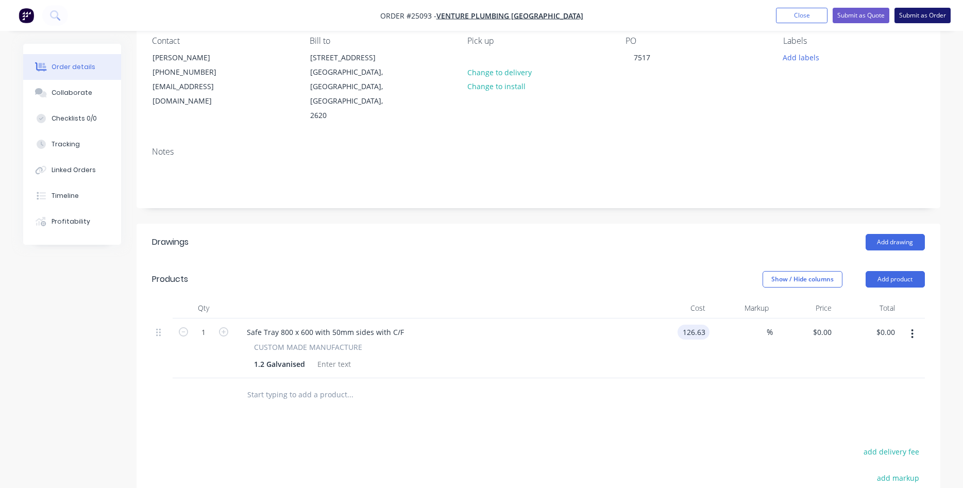
type input "$126.63"
click at [930, 15] on button "Submit as Order" at bounding box center [923, 15] width 56 height 15
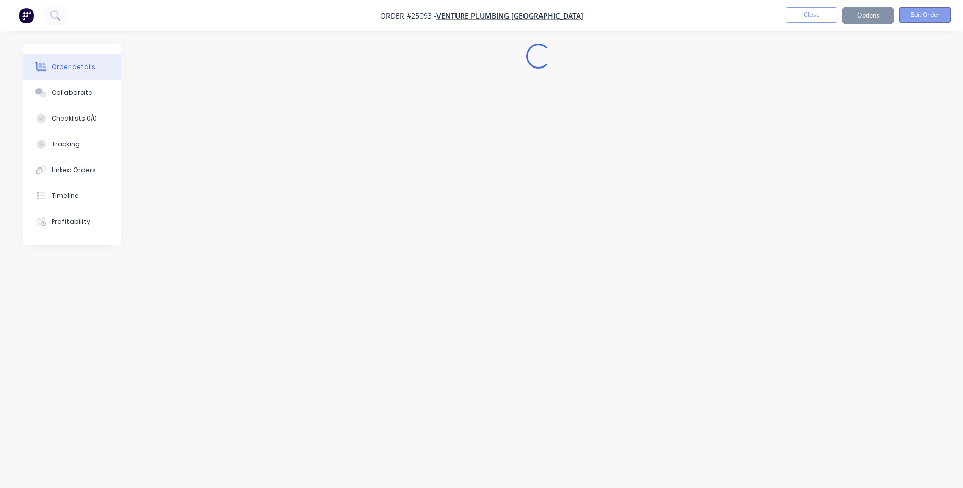
scroll to position [0, 0]
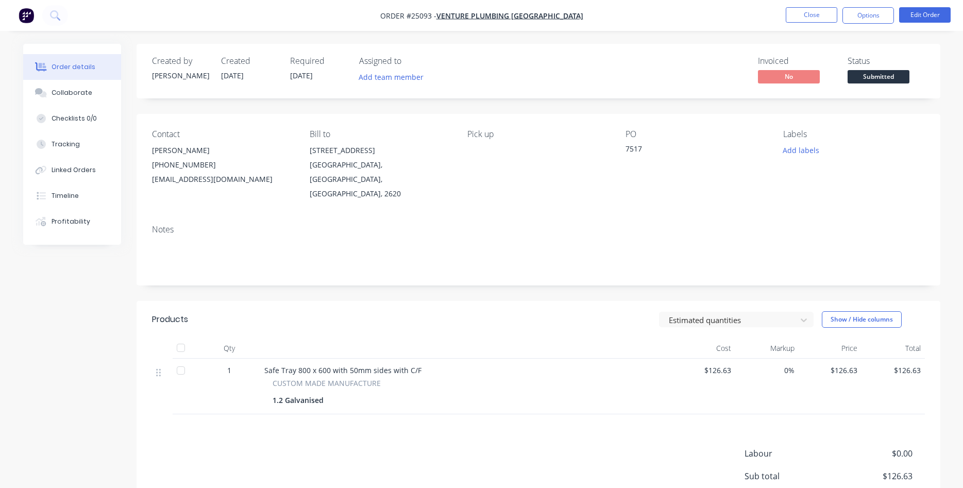
click at [874, 76] on span "Submitted" at bounding box center [879, 76] width 62 height 13
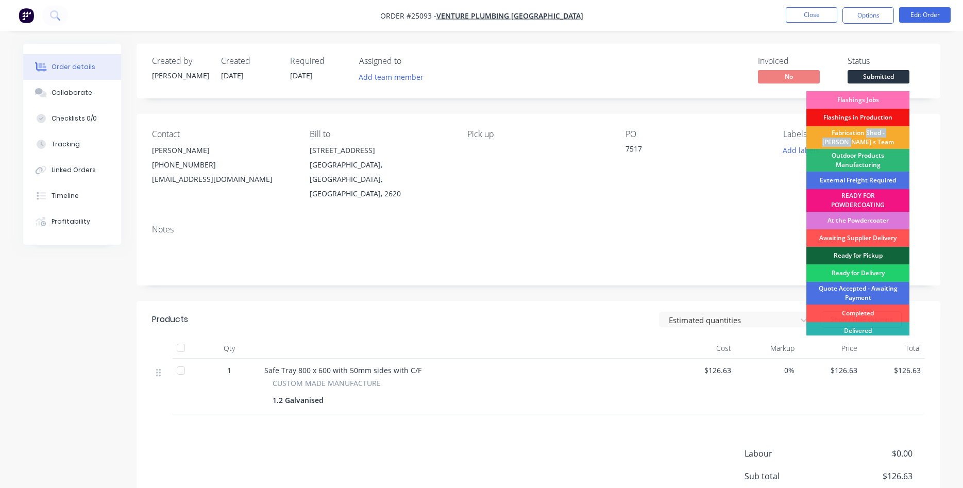
click at [856, 137] on div "Fabrication Shed - [PERSON_NAME]'s Team" at bounding box center [858, 137] width 103 height 23
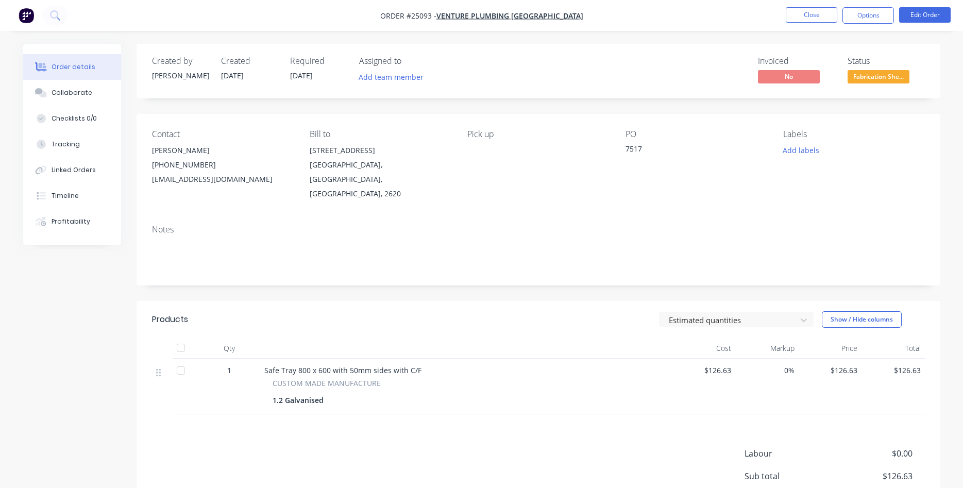
click at [804, 5] on nav "Order #25093 - Venture Plumbing Canberra Close Options Edit Order" at bounding box center [481, 15] width 963 height 31
click at [799, 14] on button "Close" at bounding box center [812, 14] width 52 height 15
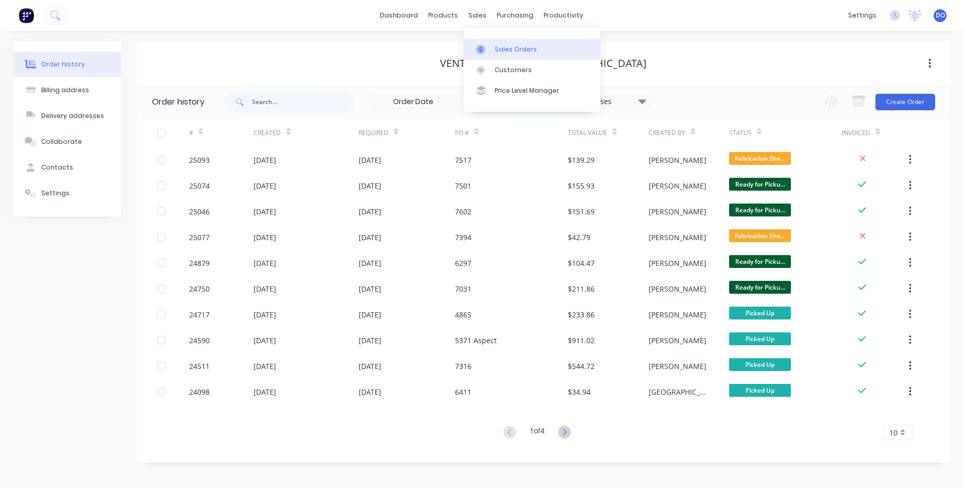
click at [502, 40] on div "Sales Orders Customers Price Level Manager" at bounding box center [532, 69] width 137 height 83
click at [502, 47] on div "Sales Orders" at bounding box center [516, 49] width 42 height 9
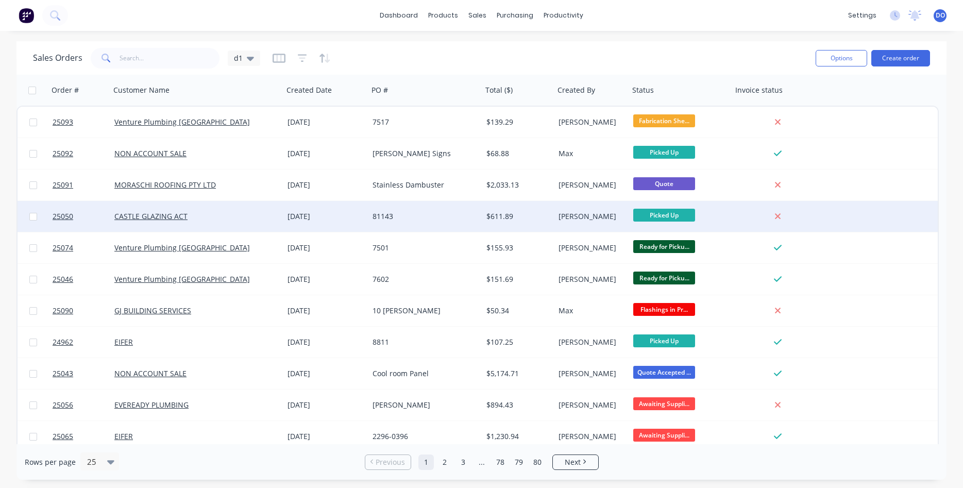
click at [608, 212] on div "[PERSON_NAME]" at bounding box center [590, 216] width 63 height 10
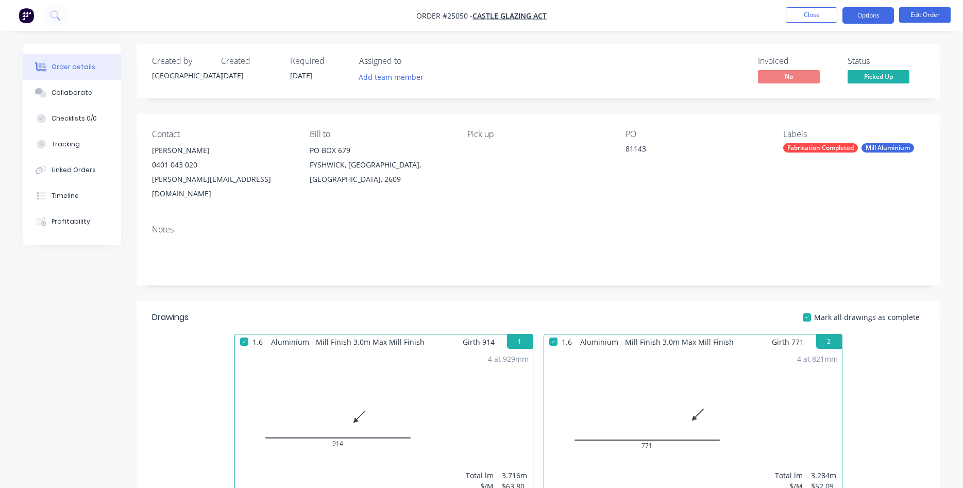
click at [879, 19] on button "Options" at bounding box center [869, 15] width 52 height 16
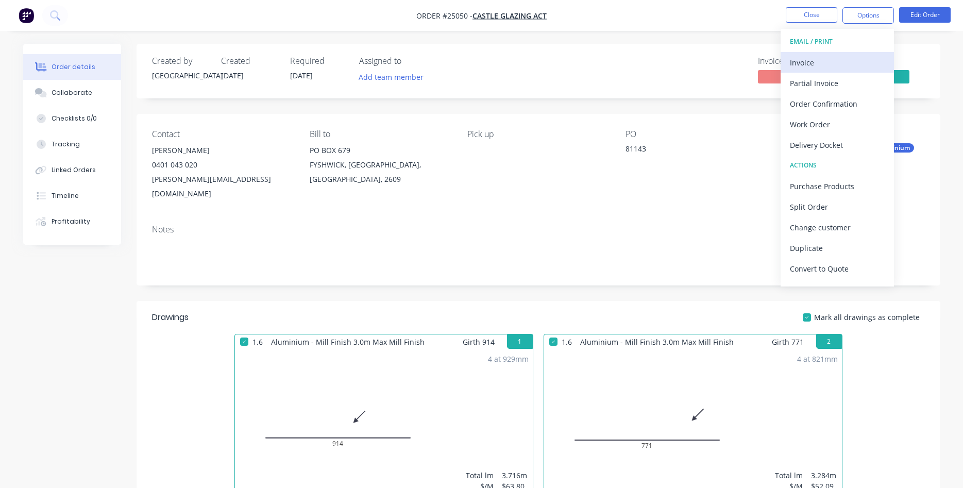
click at [815, 61] on div "Invoice" at bounding box center [837, 62] width 95 height 15
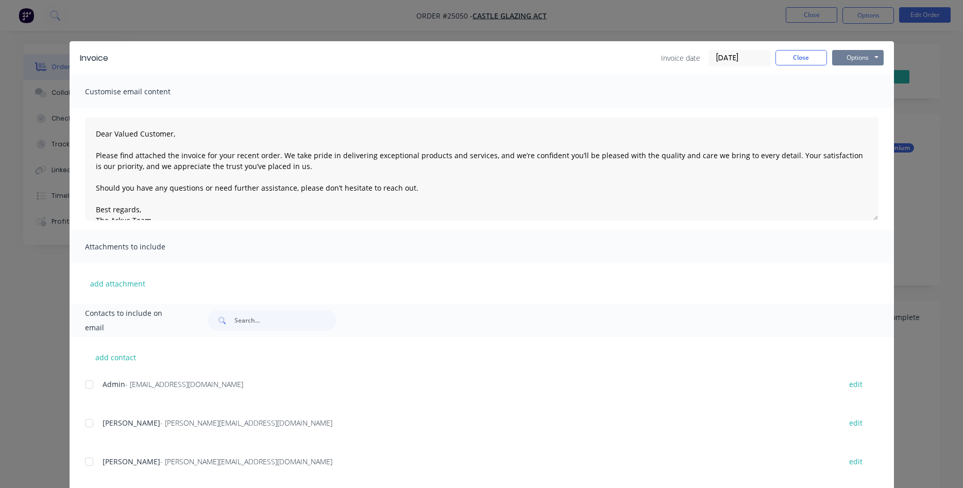
click at [844, 55] on button "Options" at bounding box center [858, 57] width 52 height 15
click at [861, 96] on button "Print" at bounding box center [865, 93] width 66 height 17
click at [819, 54] on button "Close" at bounding box center [802, 57] width 52 height 15
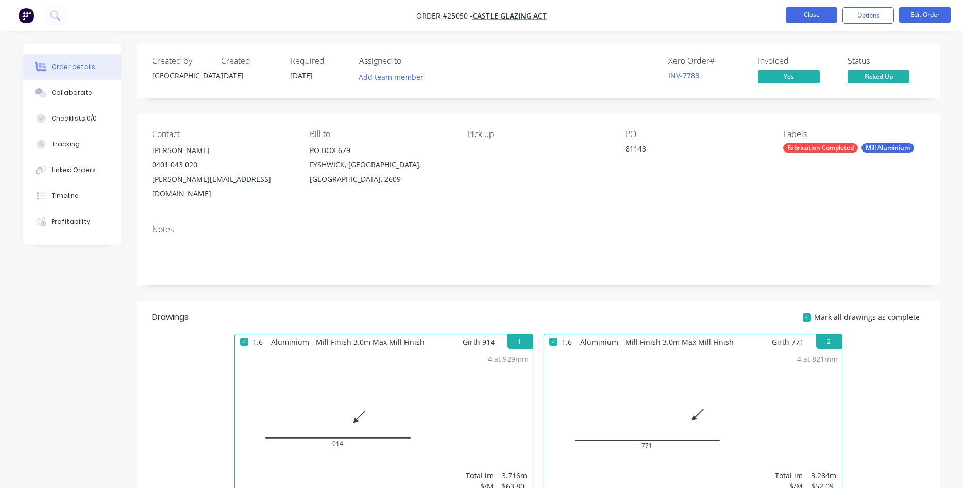
click at [819, 10] on button "Close" at bounding box center [812, 14] width 52 height 15
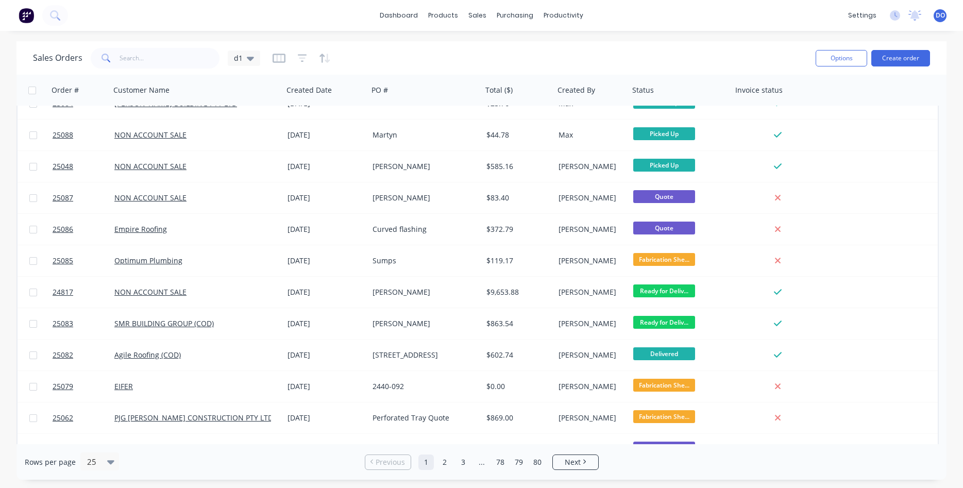
scroll to position [447, 0]
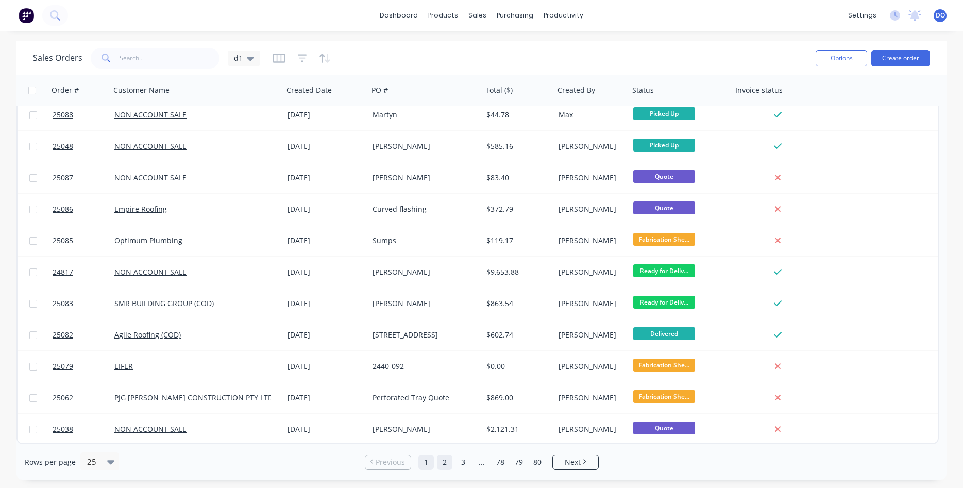
click at [444, 463] on link "2" at bounding box center [444, 462] width 15 height 15
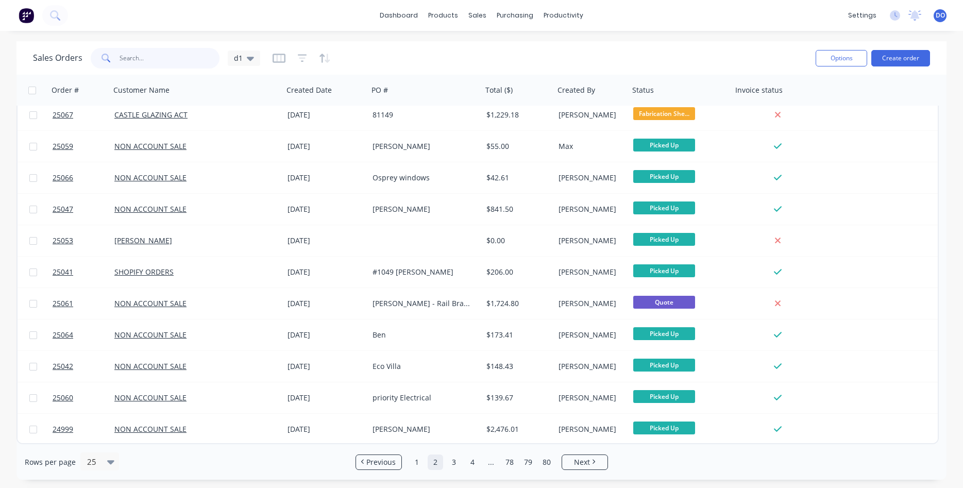
click at [170, 49] on input "text" at bounding box center [170, 58] width 101 height 21
click at [166, 55] on input "text" at bounding box center [170, 58] width 101 height 21
type input "m"
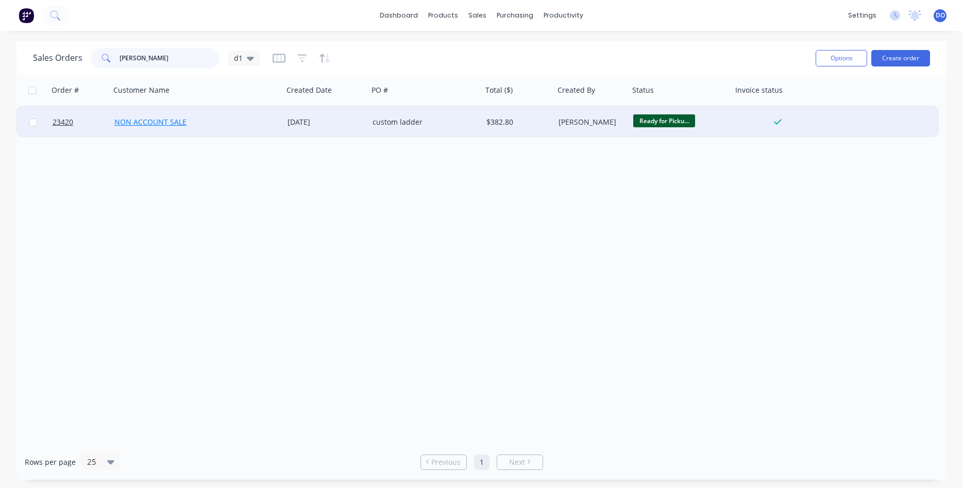
type input "mick tozer"
click at [161, 120] on link "NON ACCOUNT SALE" at bounding box center [150, 122] width 72 height 10
click at [59, 121] on span "23420" at bounding box center [63, 122] width 21 height 10
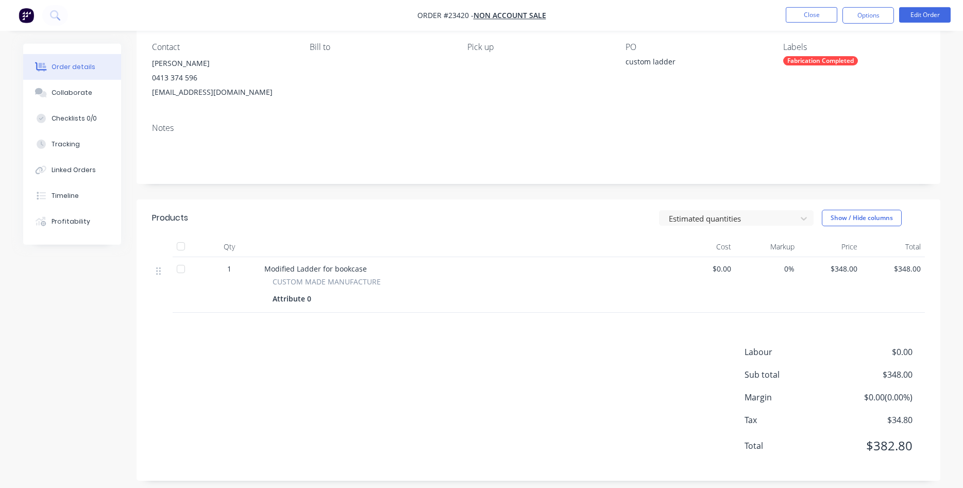
scroll to position [95, 0]
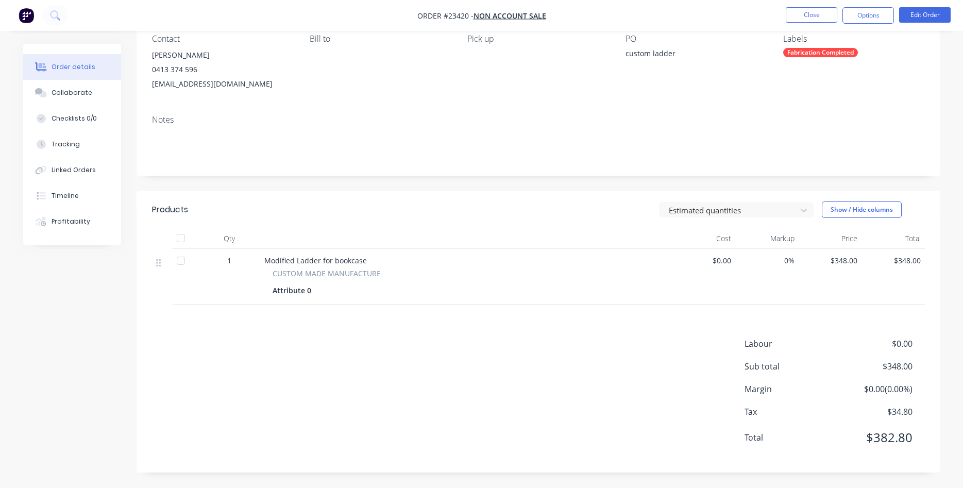
click at [784, 16] on ul "Close Options Edit Order" at bounding box center [869, 15] width 190 height 16
click at [800, 19] on button "Close" at bounding box center [812, 14] width 52 height 15
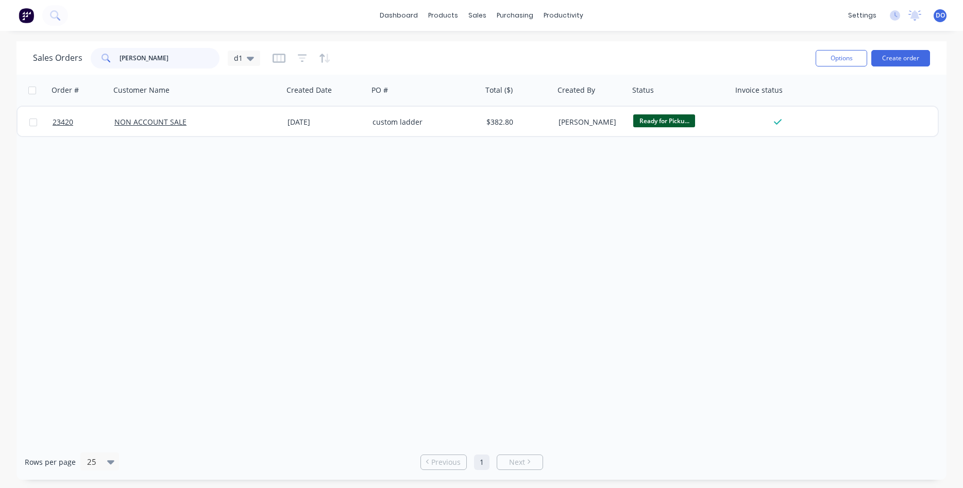
drag, startPoint x: 159, startPoint y: 57, endPoint x: 35, endPoint y: 49, distance: 125.0
click at [120, 49] on input "mick tozer" at bounding box center [170, 58] width 101 height 21
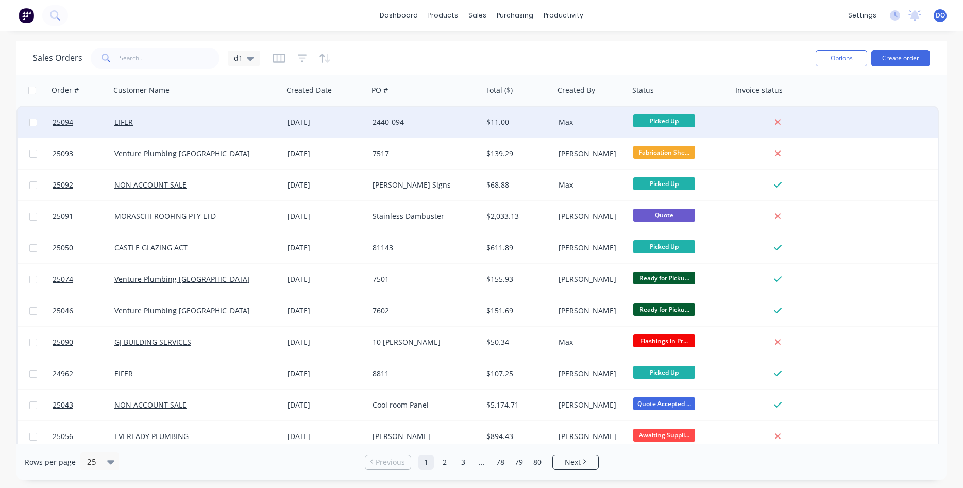
click at [756, 122] on div at bounding box center [778, 122] width 83 height 9
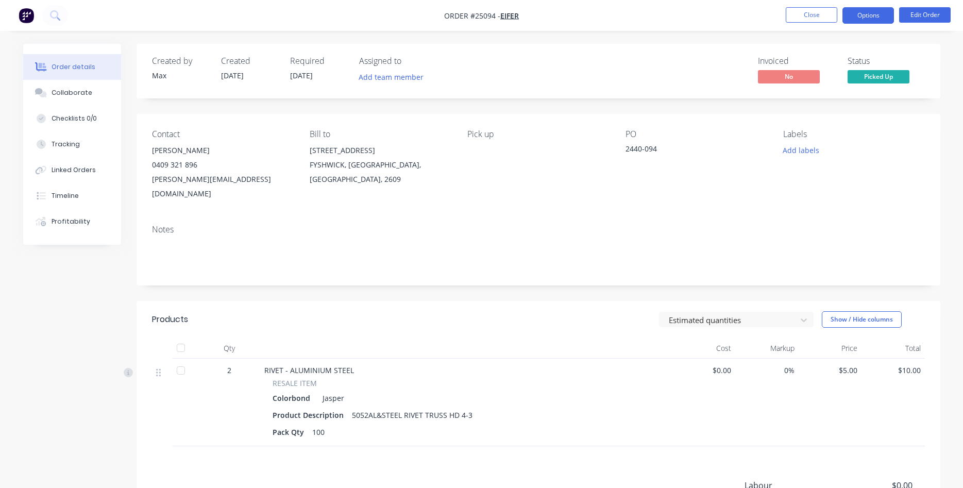
click at [874, 19] on button "Options" at bounding box center [869, 15] width 52 height 16
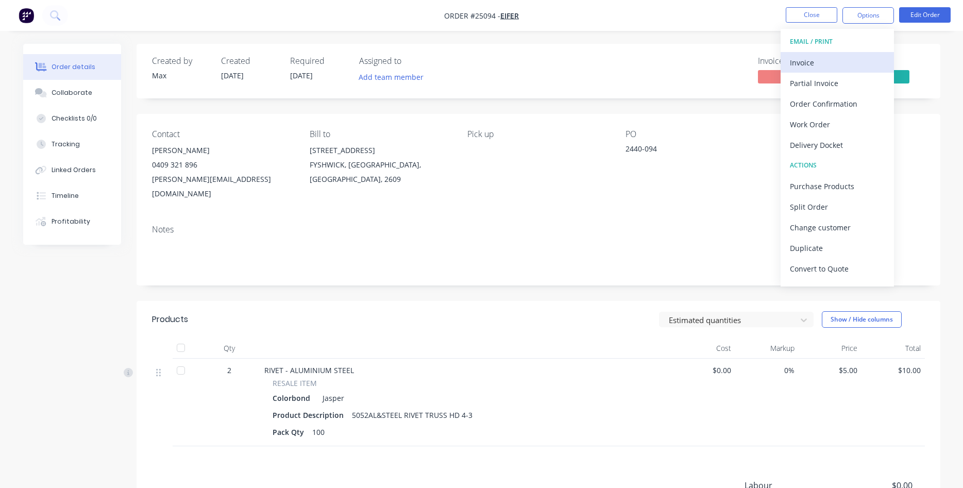
click at [830, 65] on div "Invoice" at bounding box center [837, 62] width 95 height 15
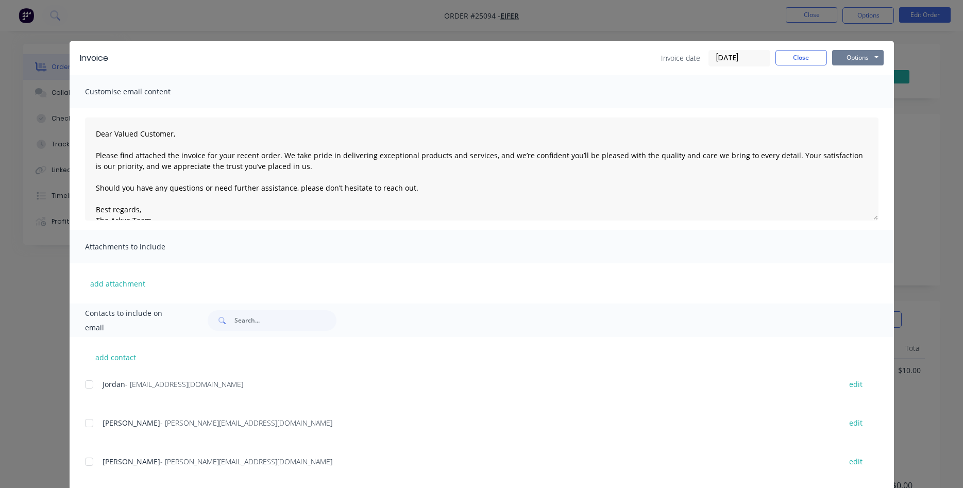
click at [848, 54] on button "Options" at bounding box center [858, 57] width 52 height 15
click at [862, 94] on button "Print" at bounding box center [865, 93] width 66 height 17
click at [803, 59] on button "Close" at bounding box center [802, 57] width 52 height 15
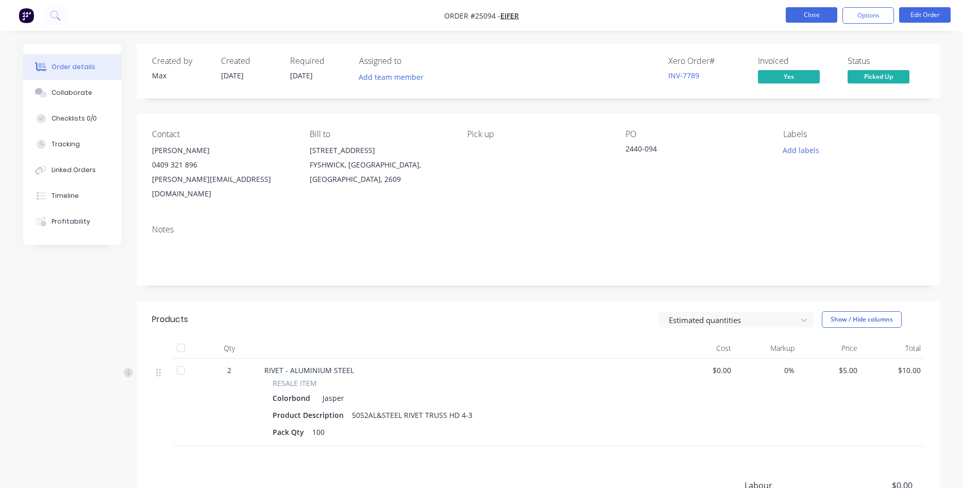
click at [816, 19] on button "Close" at bounding box center [812, 14] width 52 height 15
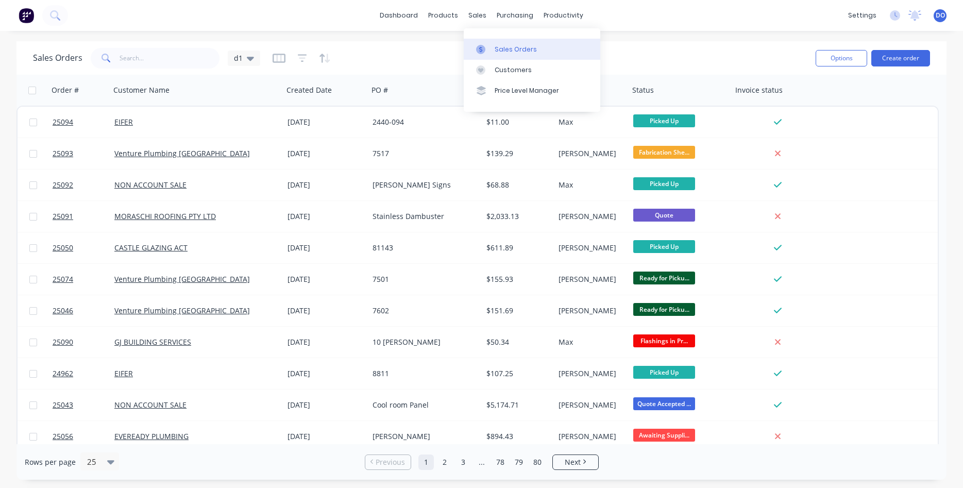
click at [500, 45] on div "Sales Orders" at bounding box center [516, 49] width 42 height 9
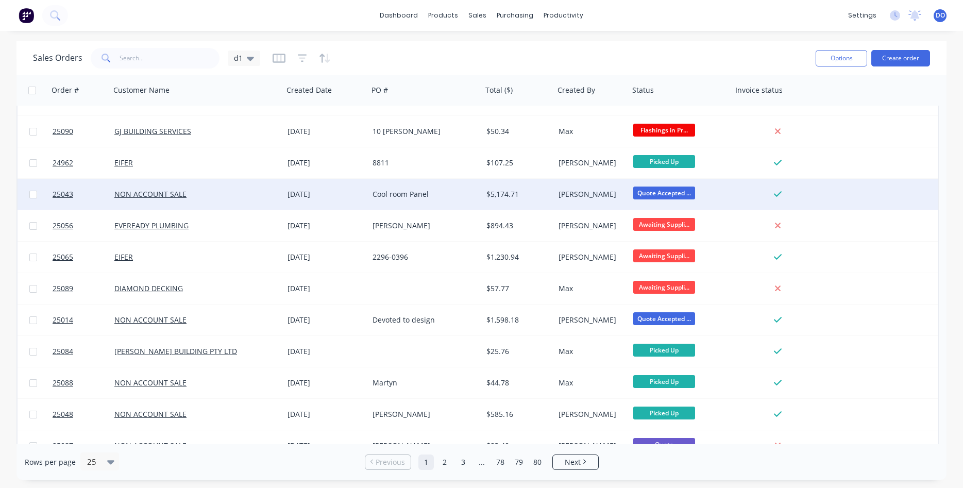
scroll to position [235, 0]
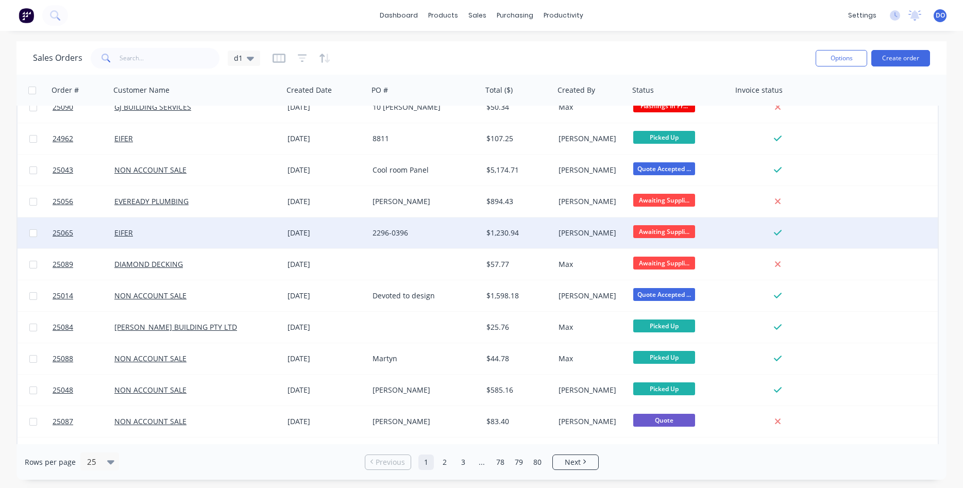
click at [482, 229] on div "2296-0396" at bounding box center [426, 233] width 114 height 31
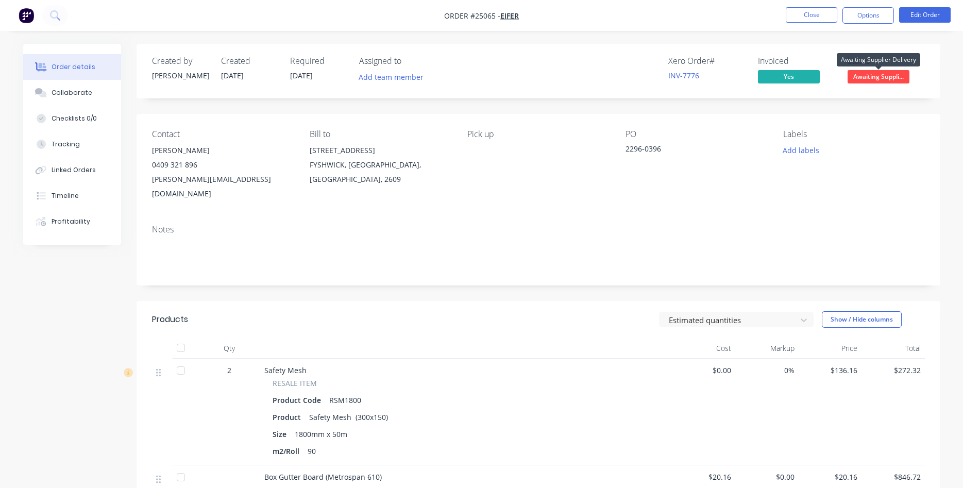
click at [891, 79] on span "Awaiting Suppli..." at bounding box center [879, 76] width 62 height 13
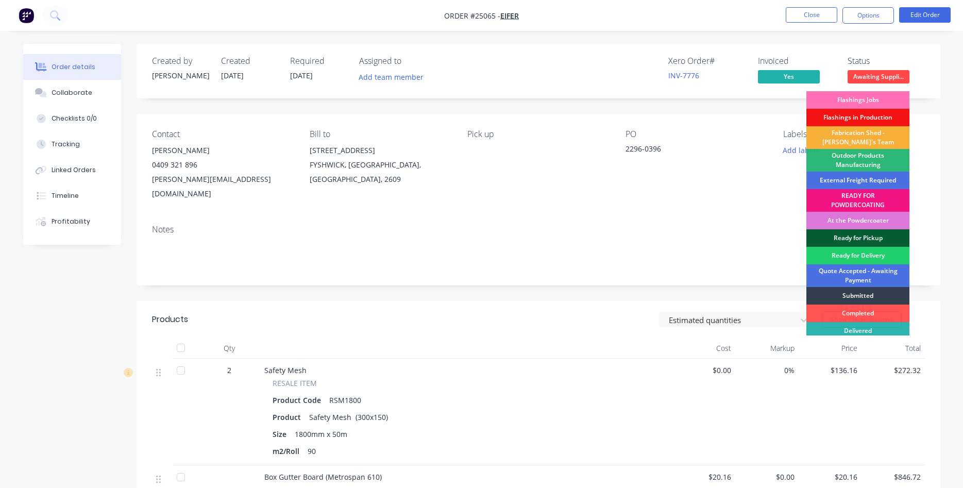
scroll to position [22, 0]
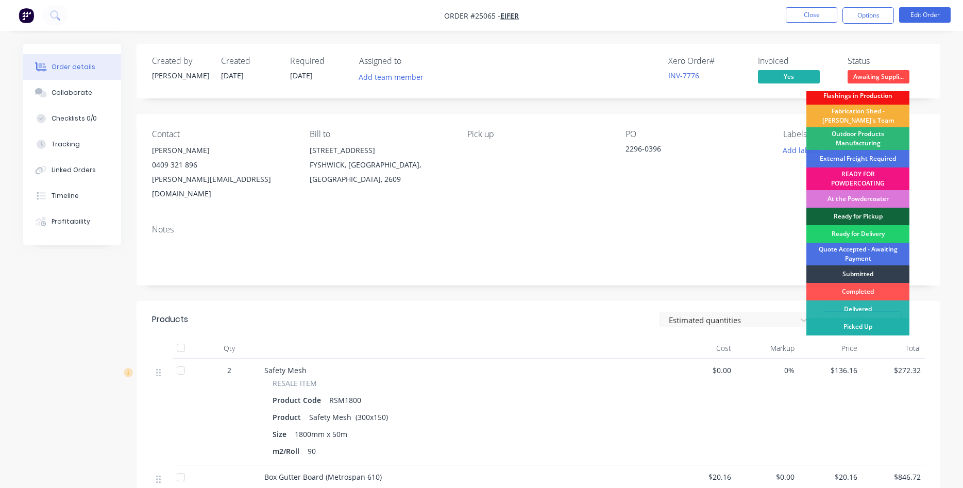
click at [869, 325] on div "Picked Up" at bounding box center [858, 327] width 103 height 18
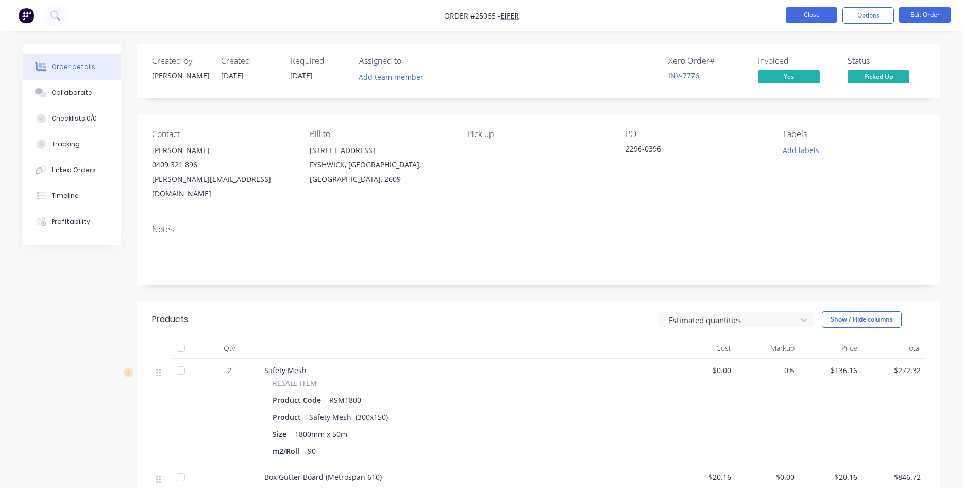
click at [810, 10] on button "Close" at bounding box center [812, 14] width 52 height 15
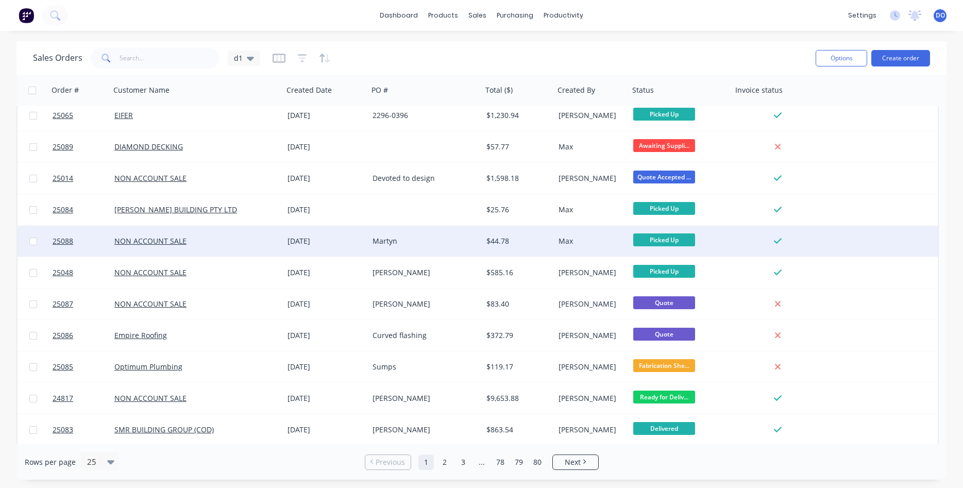
scroll to position [447, 0]
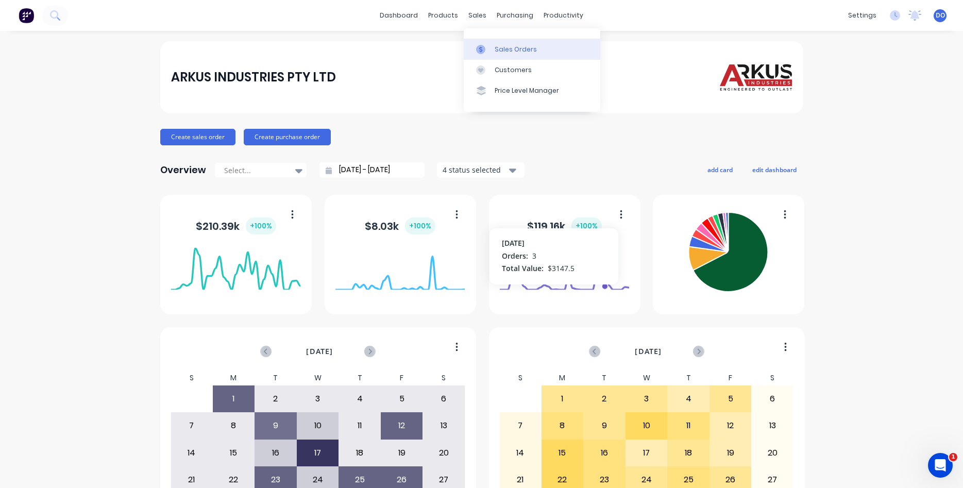
click at [502, 46] on div "Sales Orders" at bounding box center [516, 49] width 42 height 9
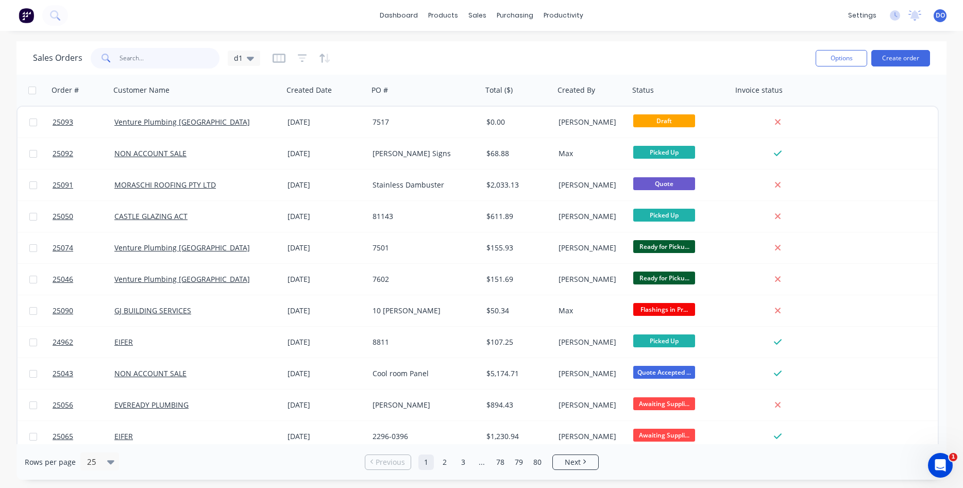
click at [156, 61] on input "text" at bounding box center [170, 58] width 101 height 21
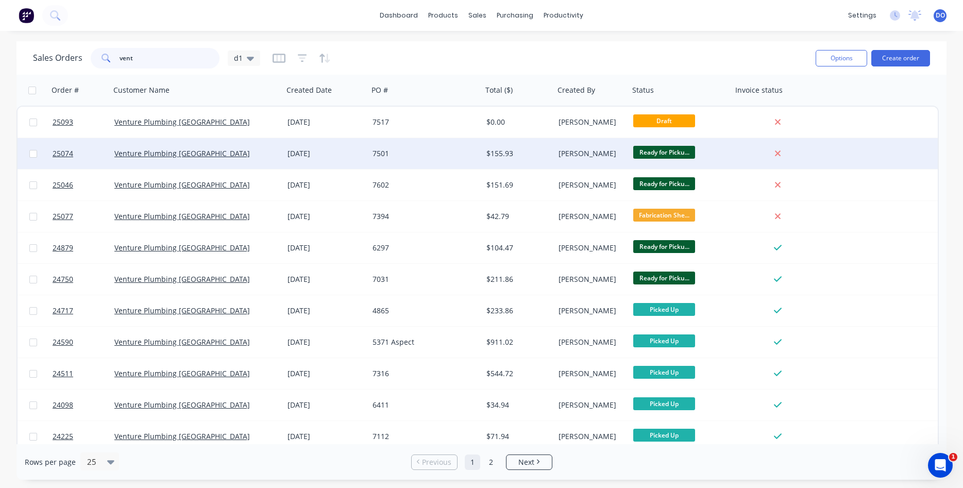
type input "vent"
click at [280, 153] on div "Venture Plumbing [GEOGRAPHIC_DATA]" at bounding box center [196, 153] width 173 height 31
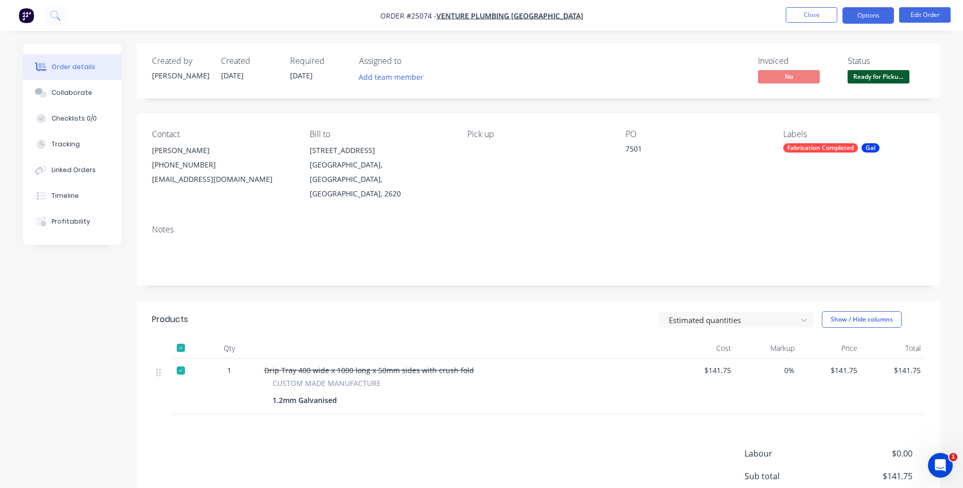
click at [854, 12] on button "Options" at bounding box center [869, 15] width 52 height 16
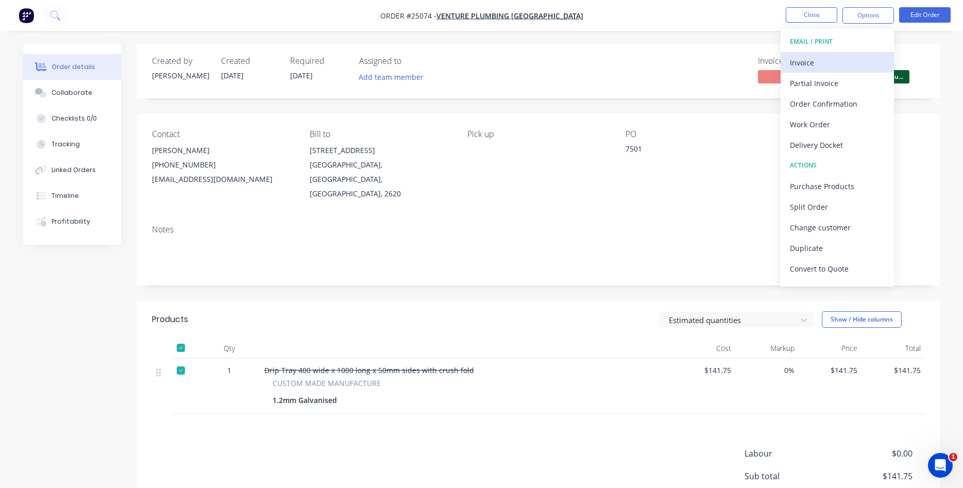
click at [805, 66] on div "Invoice" at bounding box center [837, 62] width 95 height 15
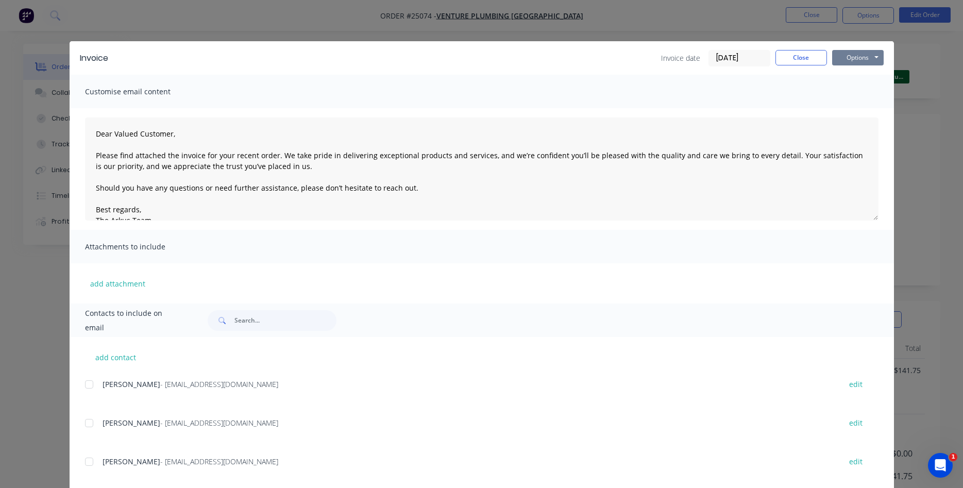
click at [851, 61] on button "Options" at bounding box center [858, 57] width 52 height 15
click at [851, 87] on button "Print" at bounding box center [865, 93] width 66 height 17
click at [786, 56] on button "Close" at bounding box center [802, 57] width 52 height 15
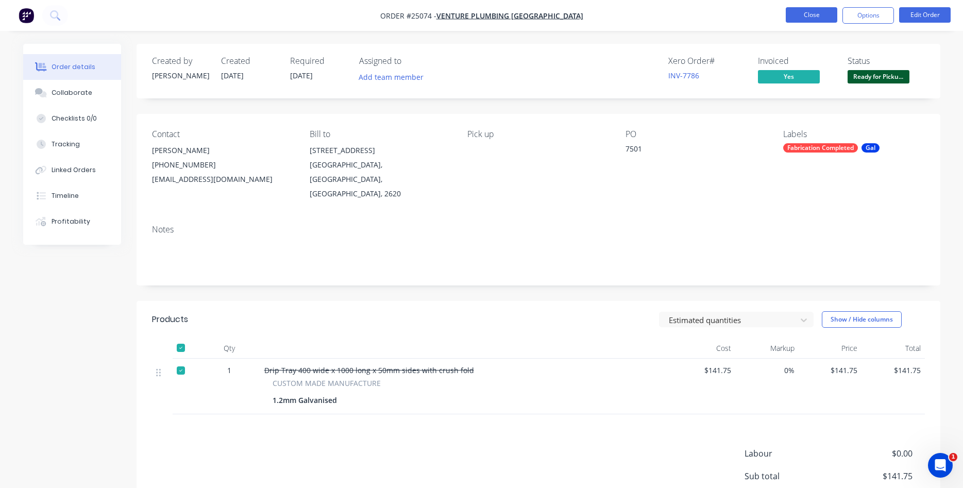
click at [813, 14] on button "Close" at bounding box center [812, 14] width 52 height 15
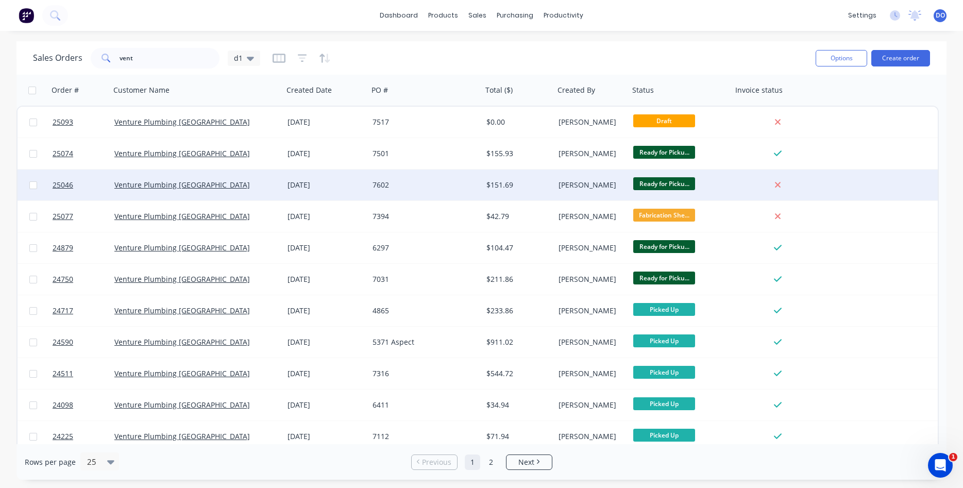
click at [723, 180] on div "Ready for Picku..." at bounding box center [679, 184] width 90 height 15
click at [763, 178] on div at bounding box center [779, 185] width 95 height 31
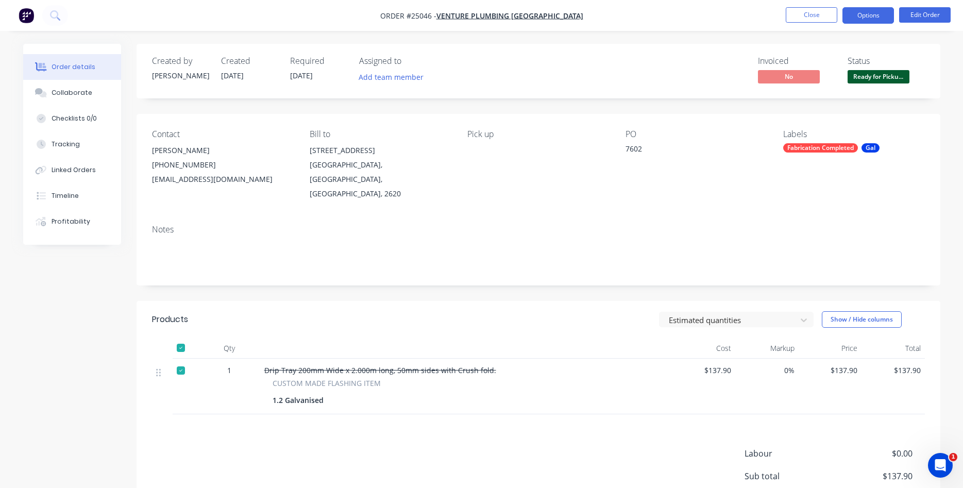
click at [873, 17] on button "Options" at bounding box center [869, 15] width 52 height 16
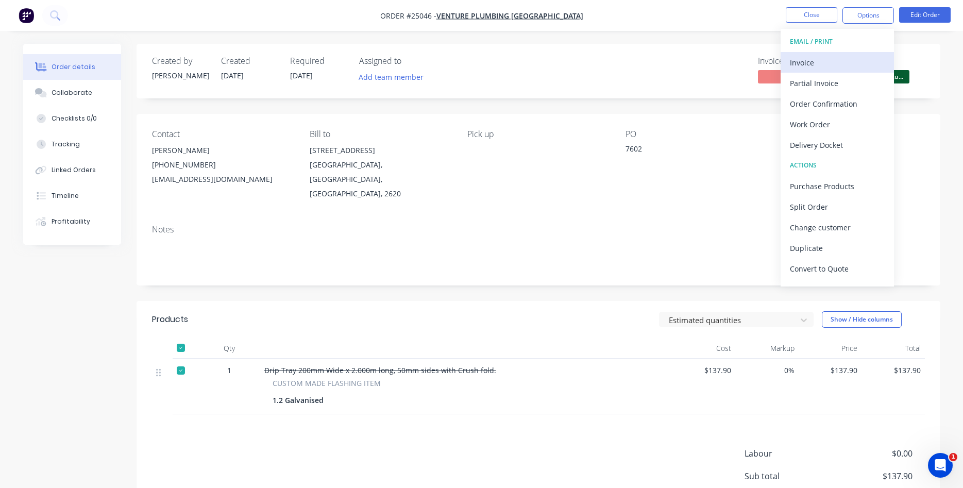
click at [825, 70] on button "Invoice" at bounding box center [837, 62] width 113 height 21
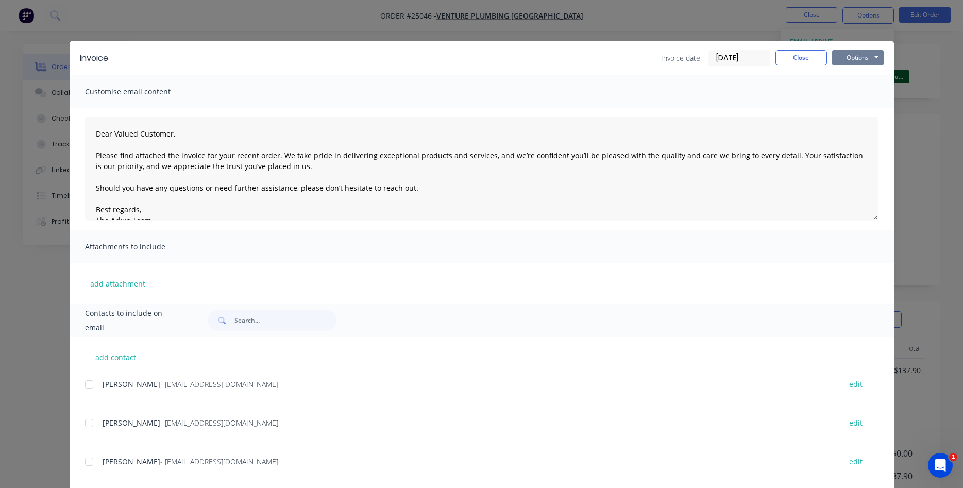
click at [855, 53] on button "Options" at bounding box center [858, 57] width 52 height 15
click at [842, 97] on button "Print" at bounding box center [865, 93] width 66 height 17
click at [785, 54] on button "Close" at bounding box center [802, 57] width 52 height 15
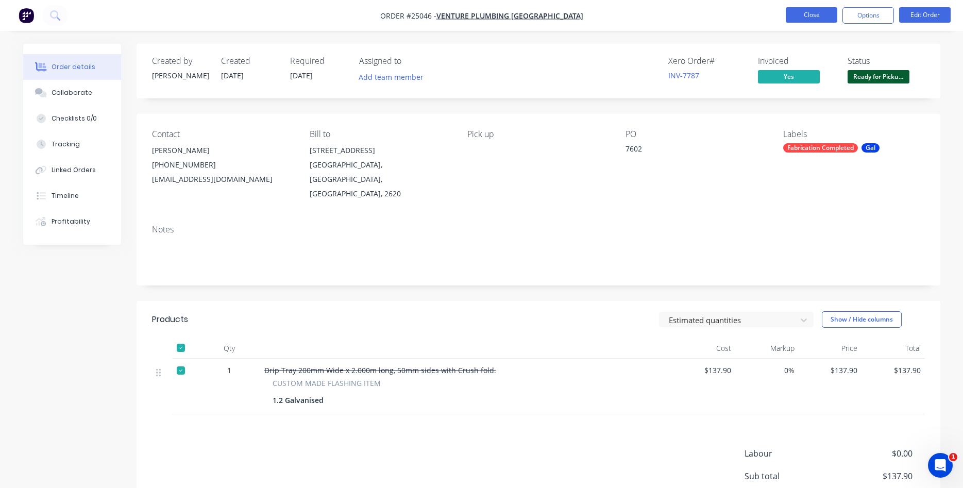
click at [812, 14] on button "Close" at bounding box center [812, 14] width 52 height 15
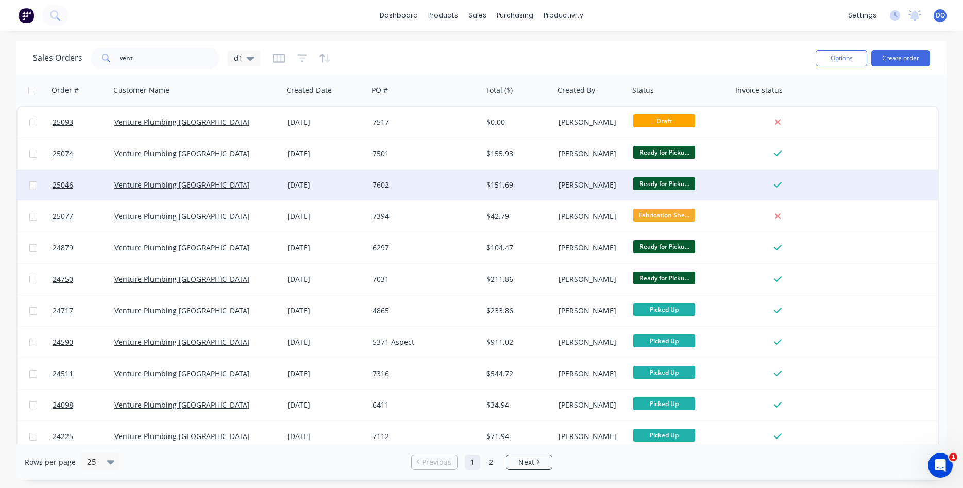
click at [375, 188] on div "7602" at bounding box center [423, 185] width 101 height 10
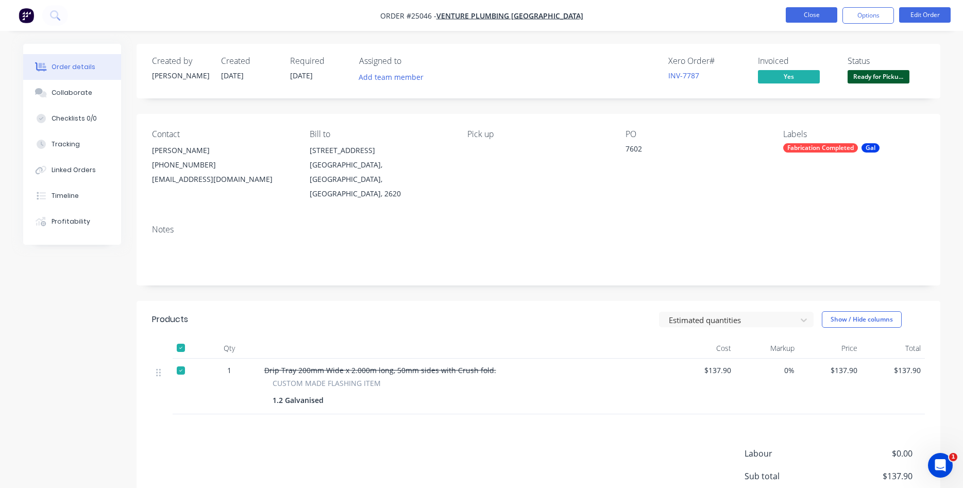
click at [808, 18] on button "Close" at bounding box center [812, 14] width 52 height 15
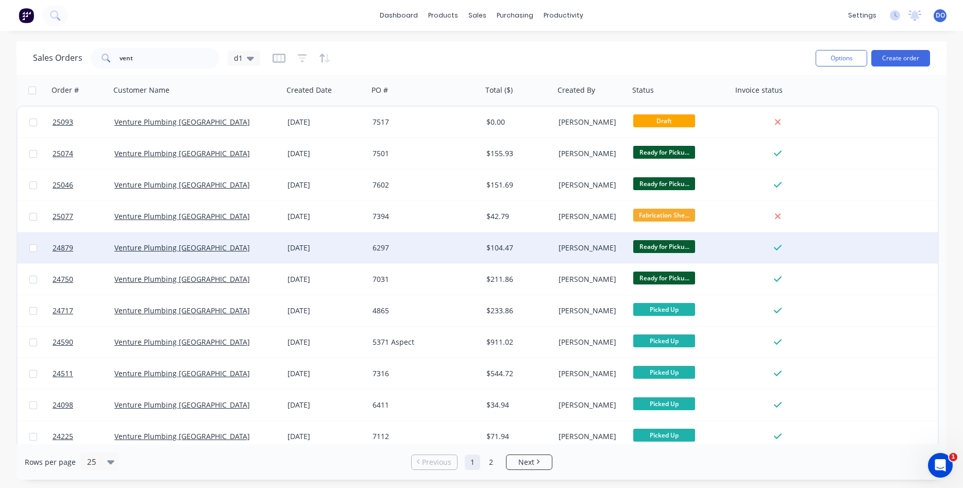
click at [430, 254] on div "6297" at bounding box center [426, 247] width 114 height 31
